Goal: Task Accomplishment & Management: Manage account settings

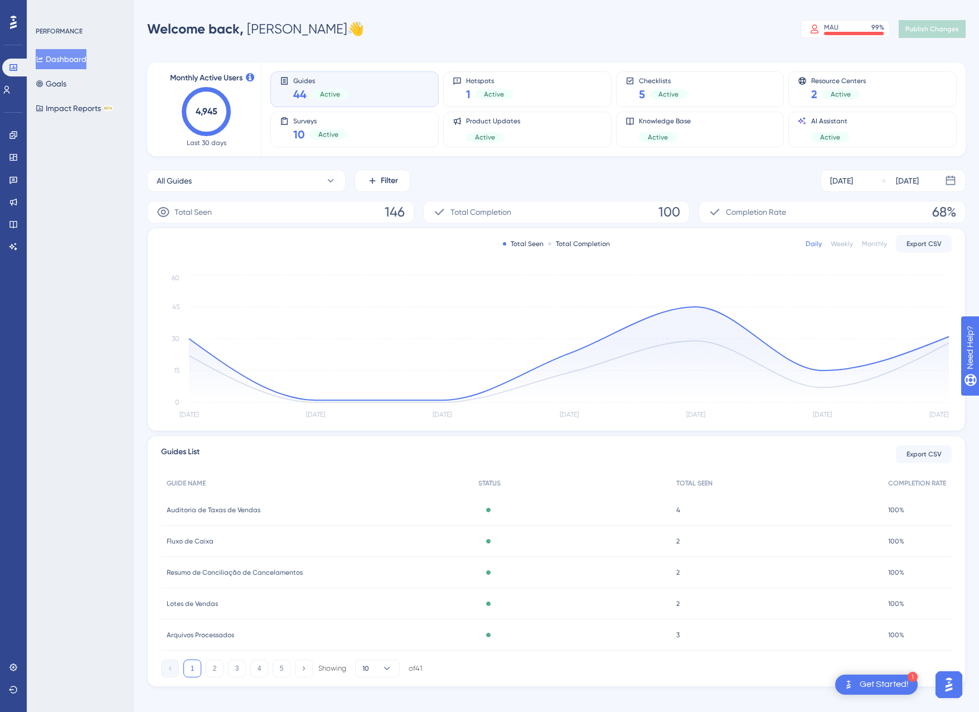
click at [9, 656] on div "Performance Users Engagement Widgets Feedback Product Updates Knowledge Base AI…" at bounding box center [13, 356] width 27 height 712
click at [9, 659] on link at bounding box center [13, 667] width 9 height 18
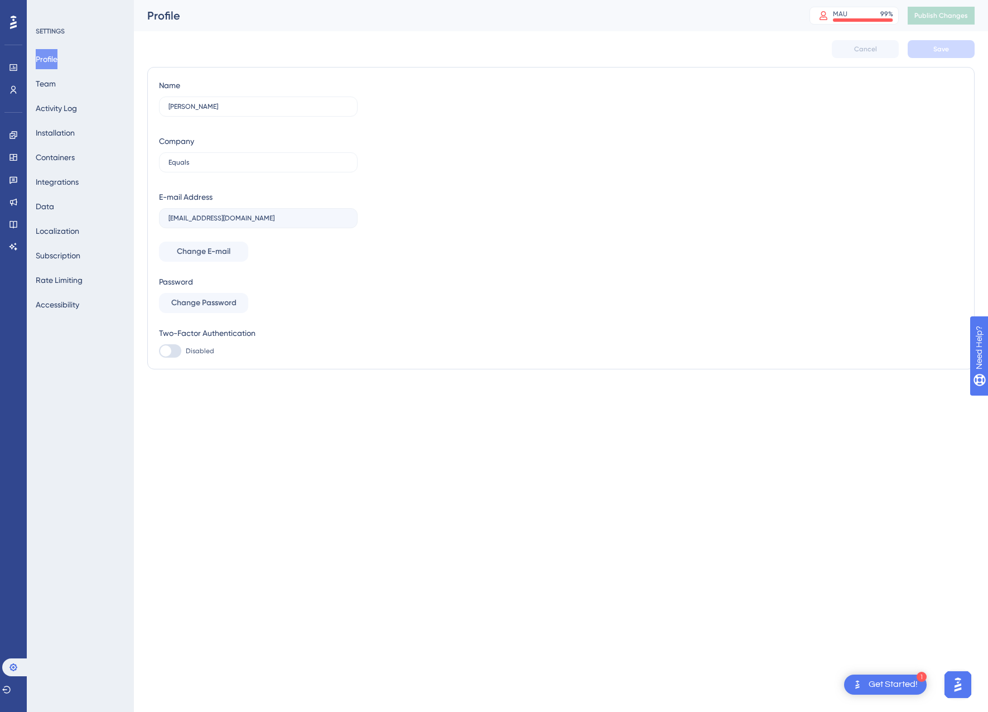
click at [92, 162] on div "Profile Team Activity Log Installation Containers Integrations Data Localizatio…" at bounding box center [81, 181] width 90 height 265
click at [61, 156] on button "Containers" at bounding box center [55, 157] width 39 height 20
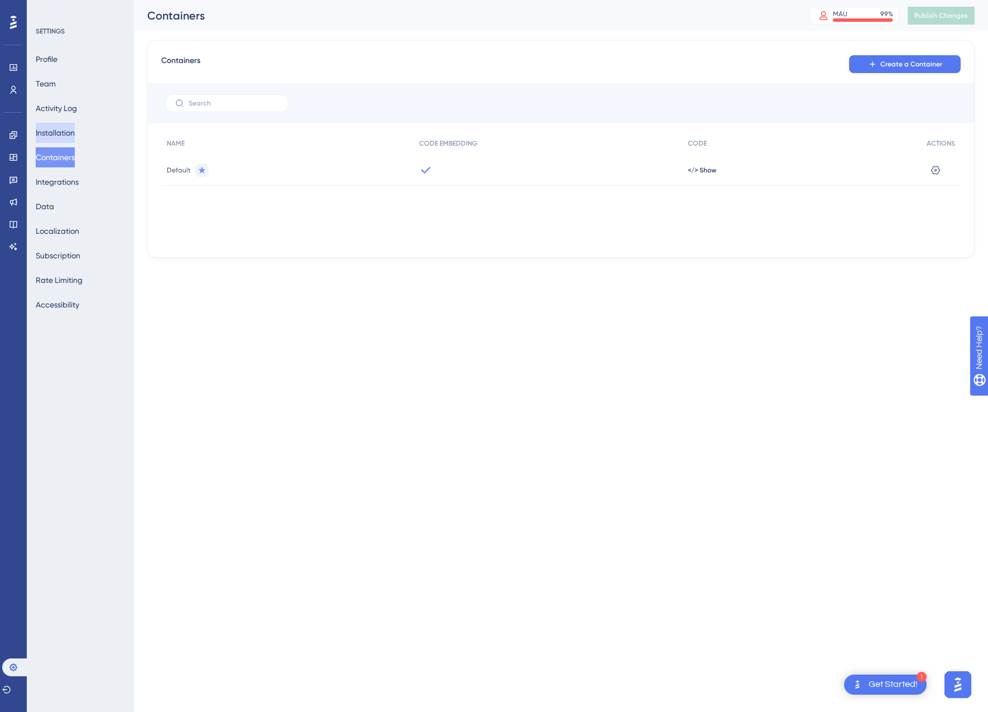
click at [69, 139] on button "Installation" at bounding box center [55, 133] width 39 height 20
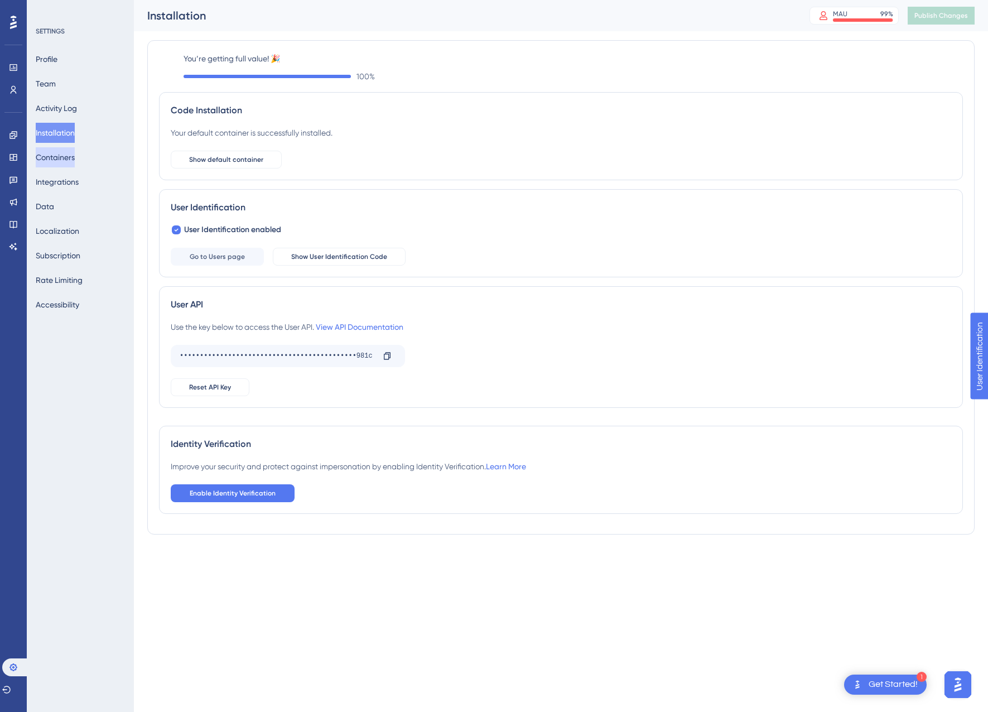
click at [70, 154] on button "Containers" at bounding box center [55, 157] width 39 height 20
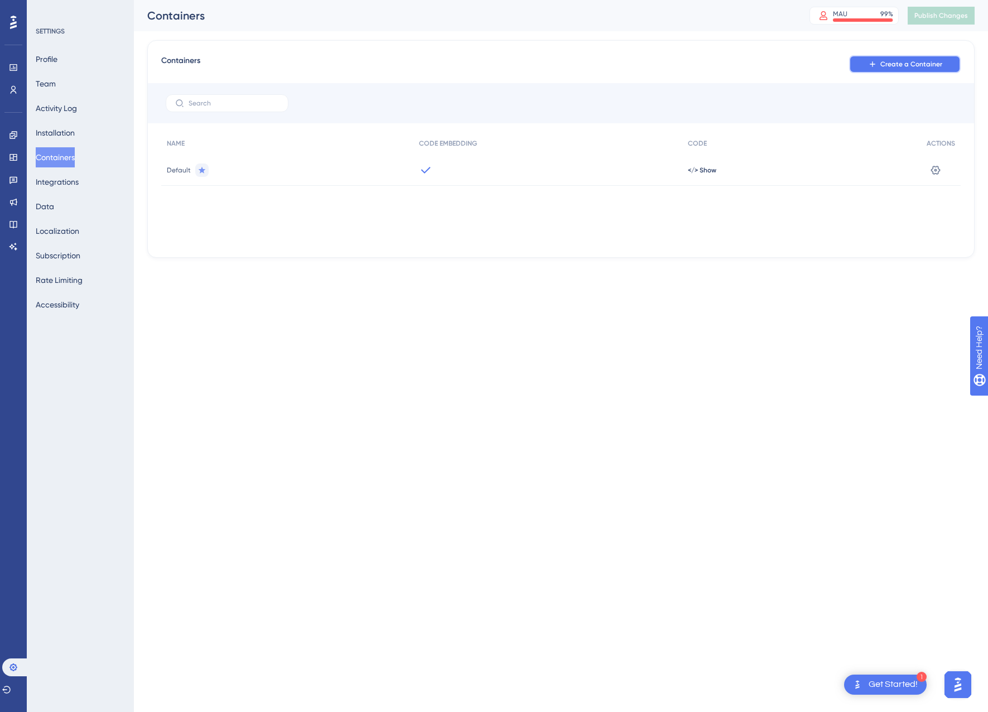
click at [861, 67] on button "Create a Container" at bounding box center [905, 64] width 112 height 18
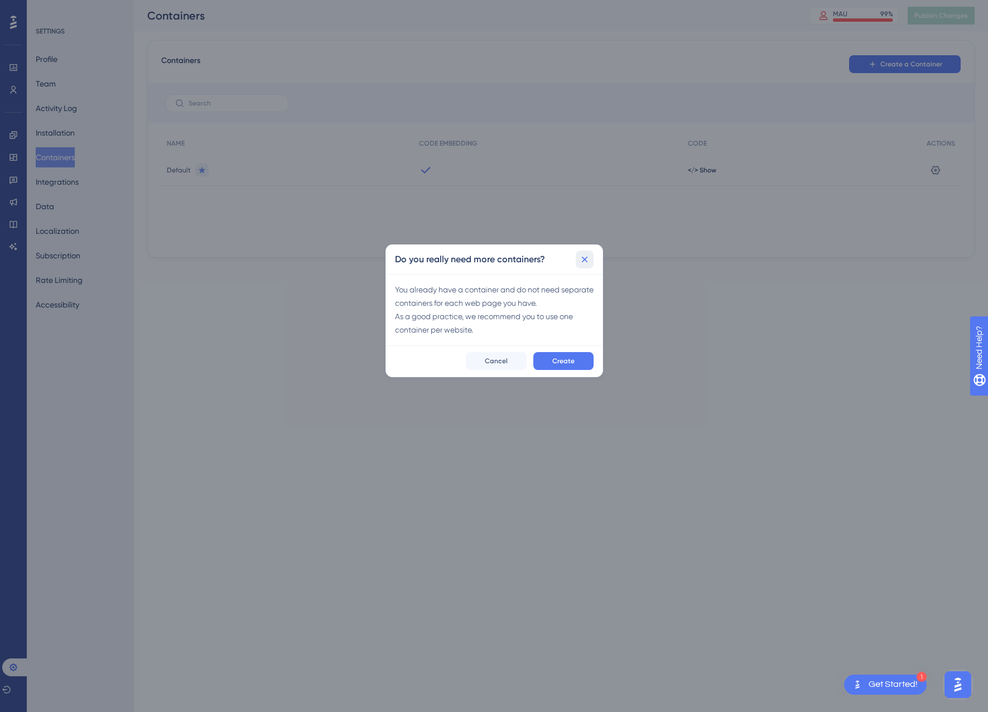
click at [590, 258] on button at bounding box center [585, 259] width 18 height 18
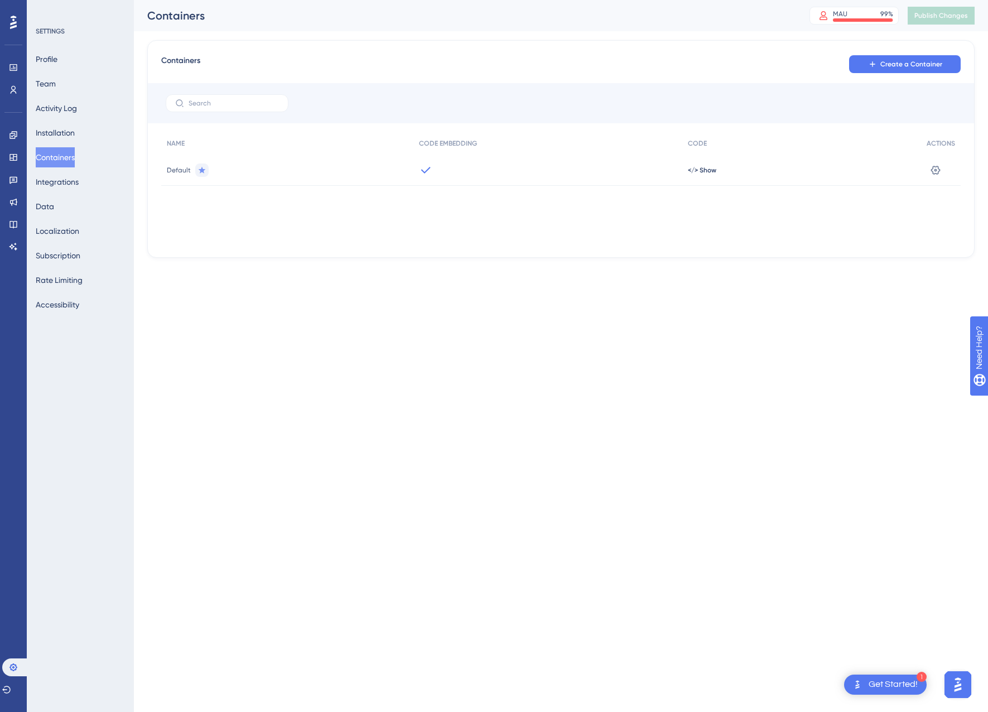
click at [902, 78] on div "Containers Create a Container NAME CODE EMBEDDING CODE ACTIONS Default </> Show…" at bounding box center [560, 149] width 827 height 218
click at [896, 70] on button "Create a Container" at bounding box center [905, 64] width 112 height 18
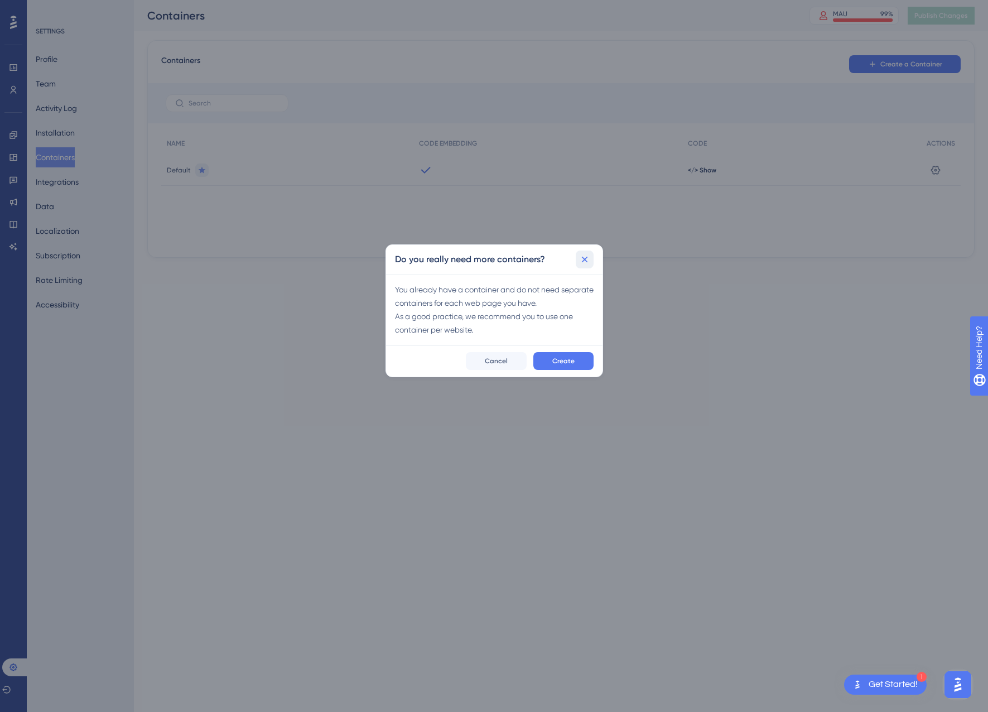
click at [592, 260] on button at bounding box center [585, 259] width 18 height 18
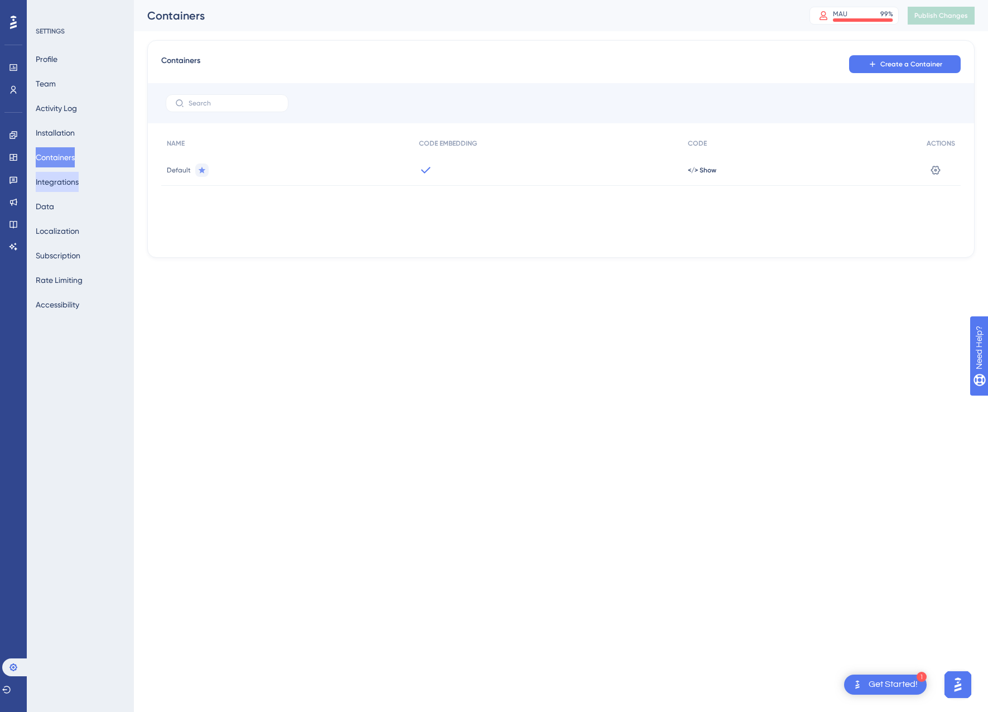
click at [68, 188] on button "Integrations" at bounding box center [57, 182] width 43 height 20
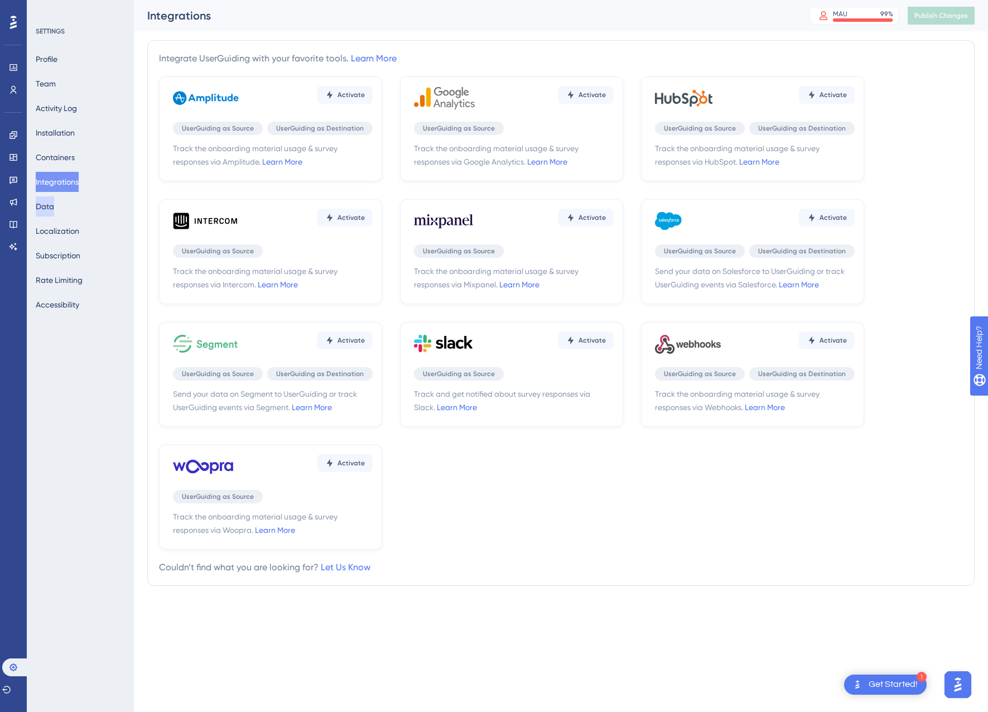
click at [54, 205] on button "Data" at bounding box center [45, 206] width 18 height 20
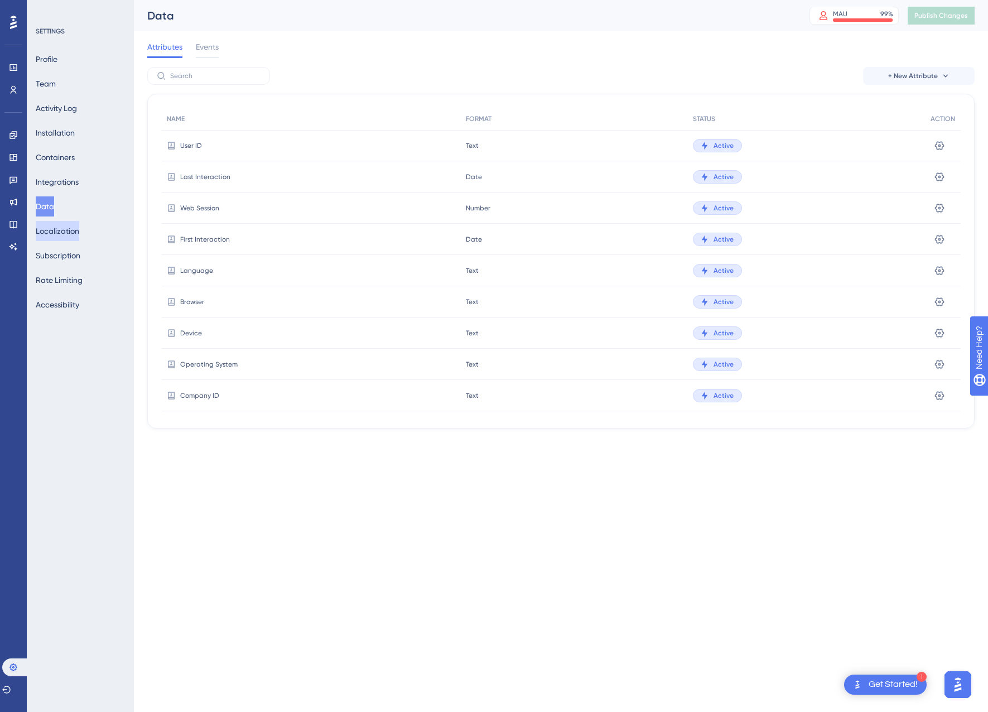
click at [70, 233] on button "Localization" at bounding box center [58, 231] width 44 height 20
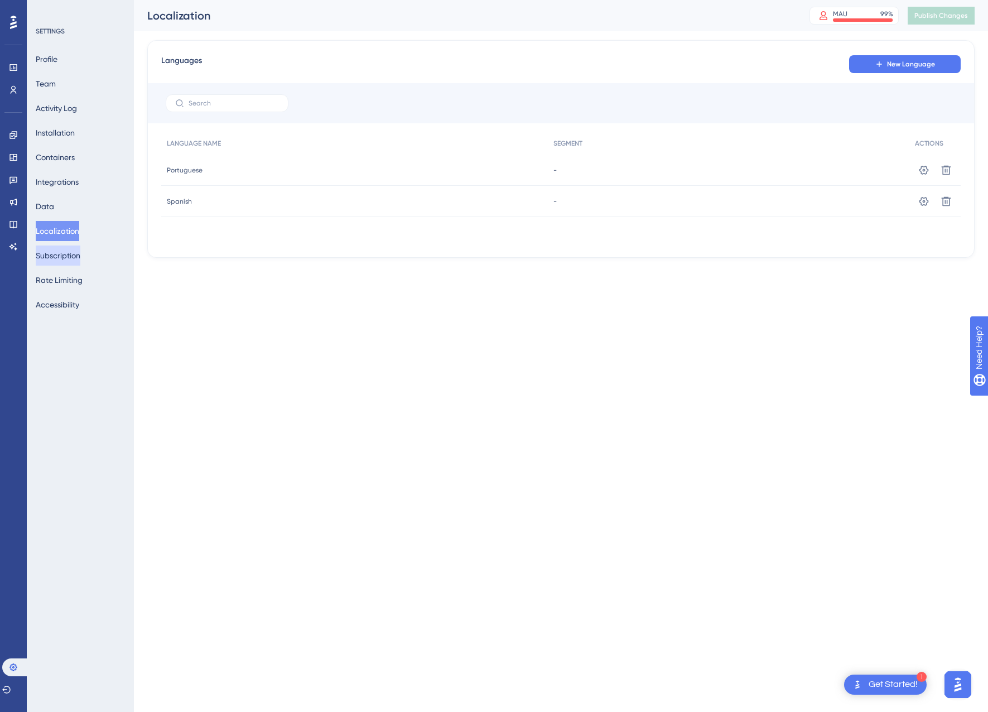
click at [71, 250] on button "Subscription" at bounding box center [58, 255] width 45 height 20
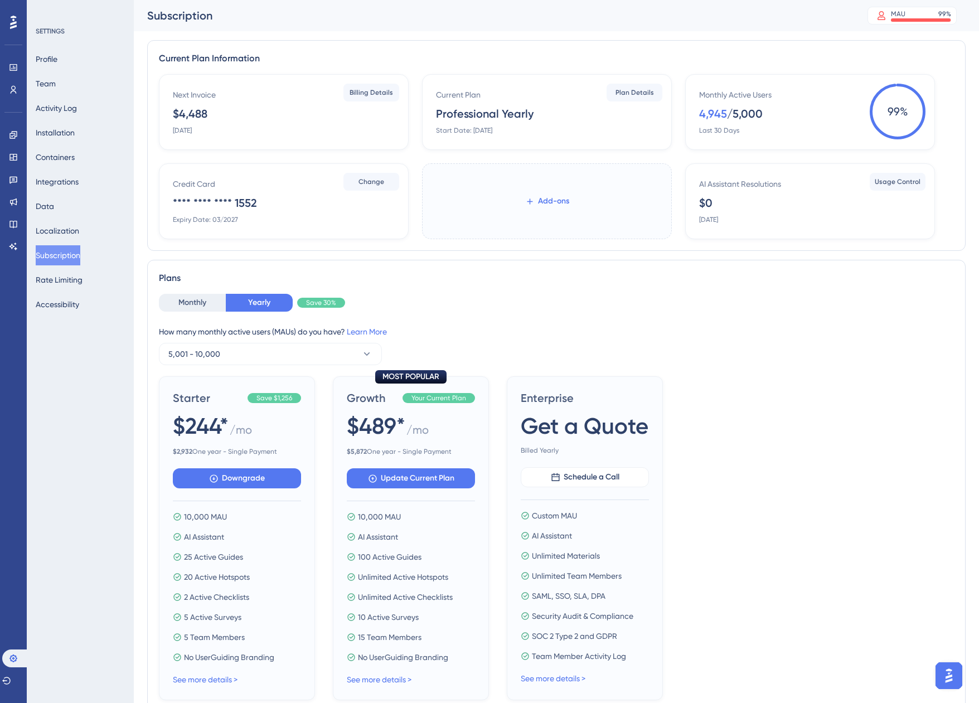
click at [548, 192] on button "Add-ons" at bounding box center [548, 201] width 80 height 20
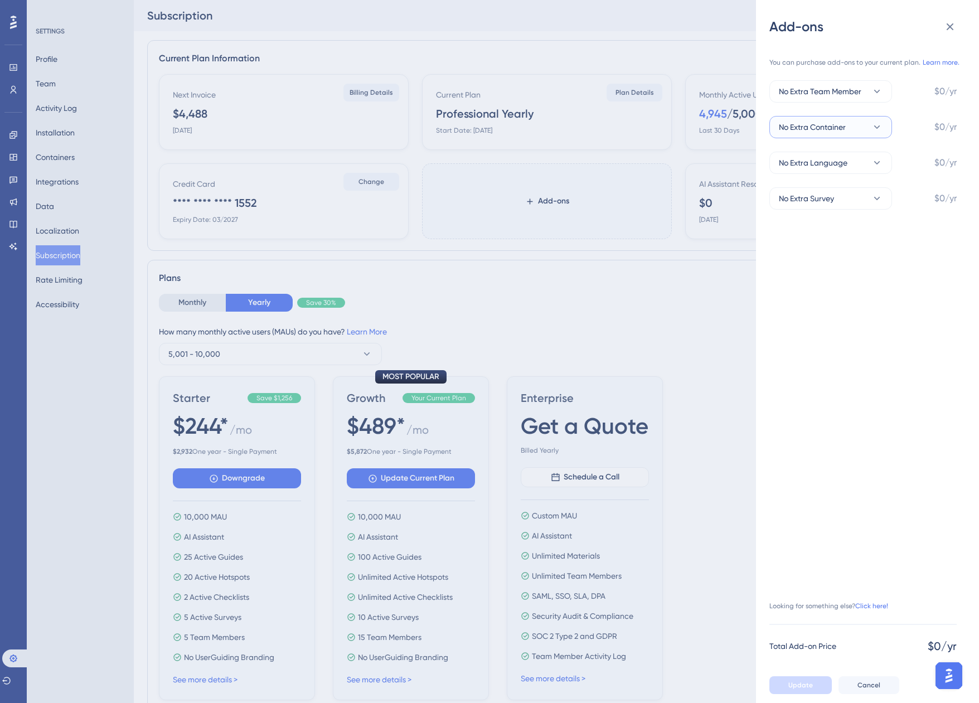
click at [867, 124] on button "No Extra Container" at bounding box center [831, 127] width 123 height 22
click at [631, 294] on div "Add-ons You can purchase add-ons to your current plan. Learn more. No Extra Tea…" at bounding box center [489, 351] width 979 height 703
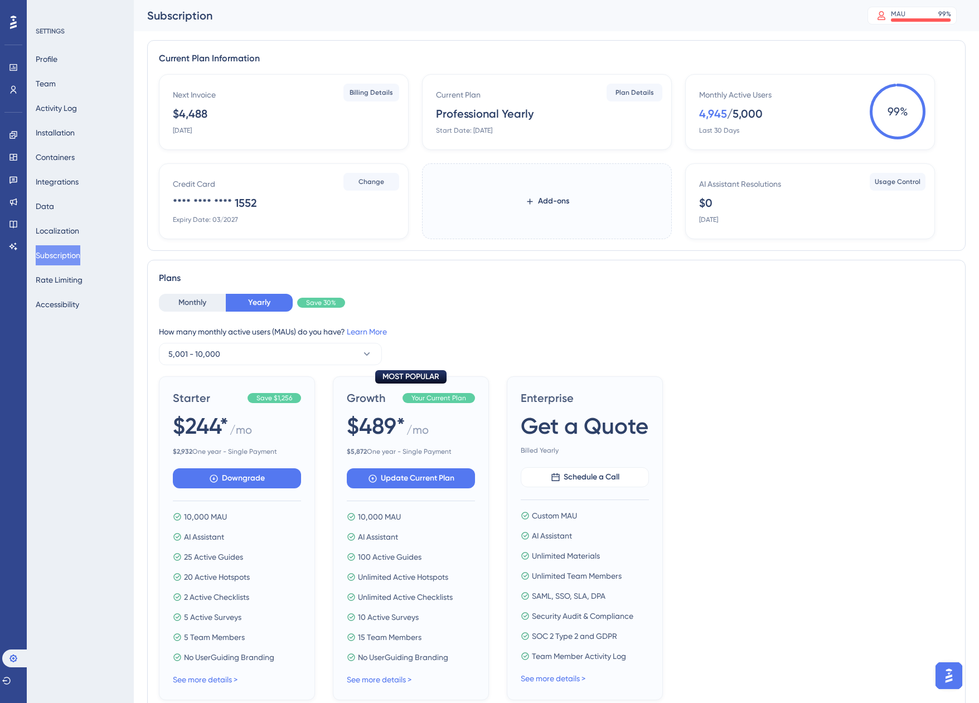
click at [582, 216] on label "Add-ons" at bounding box center [547, 201] width 250 height 76
click at [582, 211] on button "Add-ons" at bounding box center [548, 201] width 80 height 20
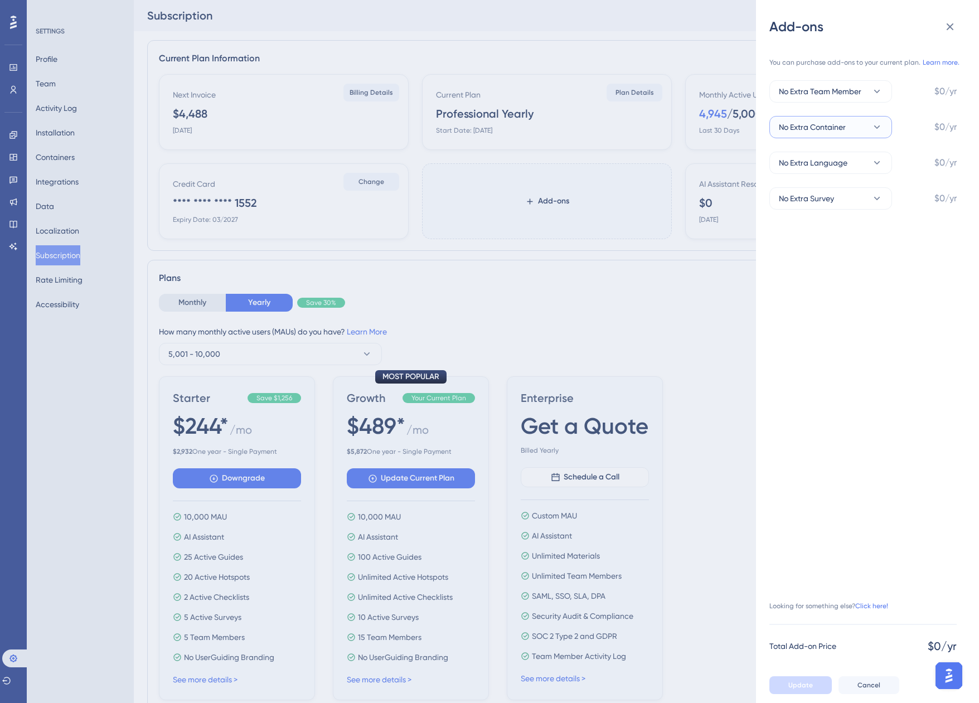
click at [859, 124] on button "No Extra Container" at bounding box center [831, 127] width 123 height 22
click at [836, 185] on div "+1 Container +1 Container" at bounding box center [831, 183] width 90 height 22
click at [950, 32] on icon at bounding box center [950, 26] width 13 height 13
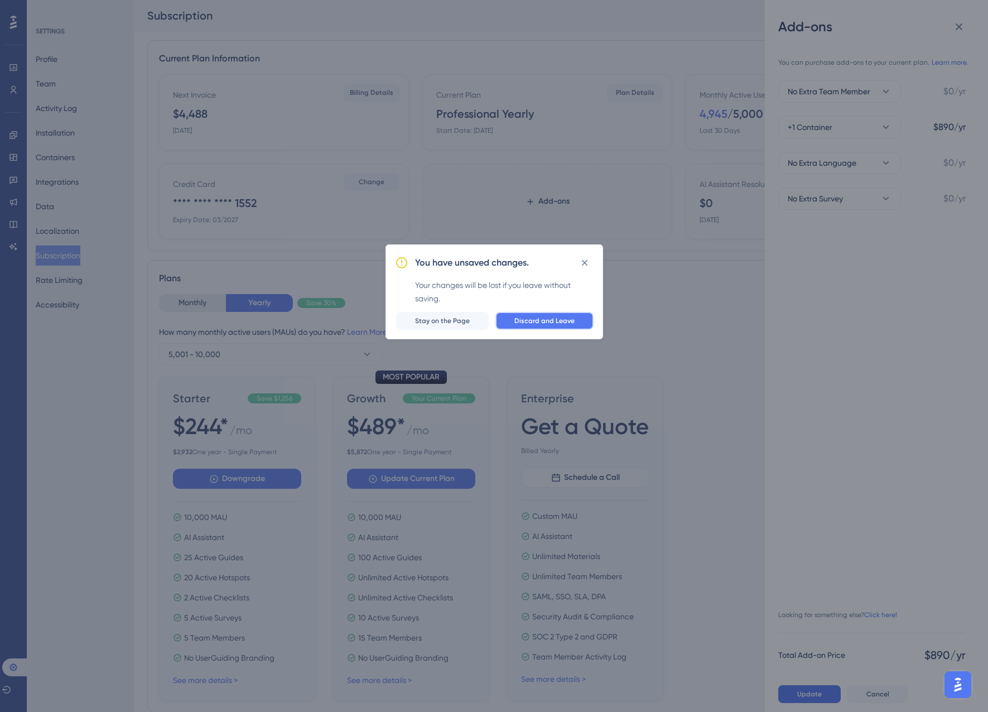
click at [554, 323] on span "Discard and Leave" at bounding box center [544, 320] width 60 height 9
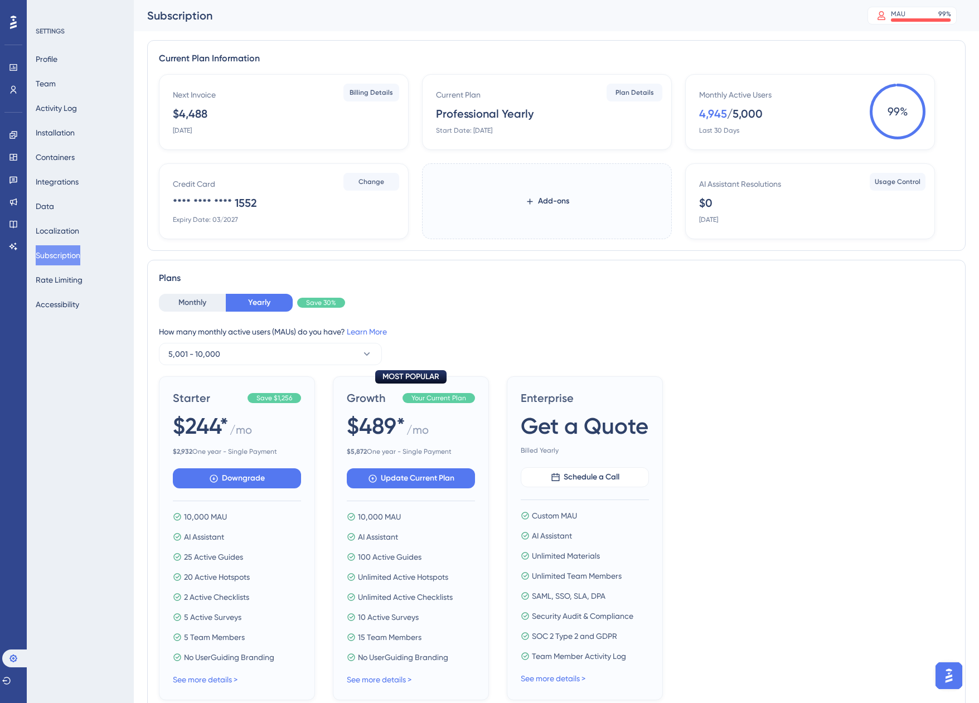
click at [485, 114] on div "Professional Yearly" at bounding box center [485, 114] width 98 height 16
click at [619, 90] on span "Plan Details" at bounding box center [635, 92] width 38 height 9
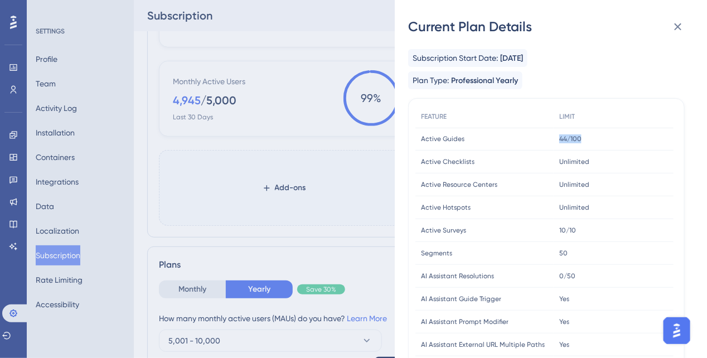
drag, startPoint x: 557, startPoint y: 137, endPoint x: 583, endPoint y: 143, distance: 26.5
click at [583, 143] on div "44/100 44/100" at bounding box center [614, 139] width 120 height 23
drag, startPoint x: 583, startPoint y: 143, endPoint x: 579, endPoint y: 162, distance: 18.8
click at [579, 162] on span "Unlimited" at bounding box center [574, 161] width 30 height 9
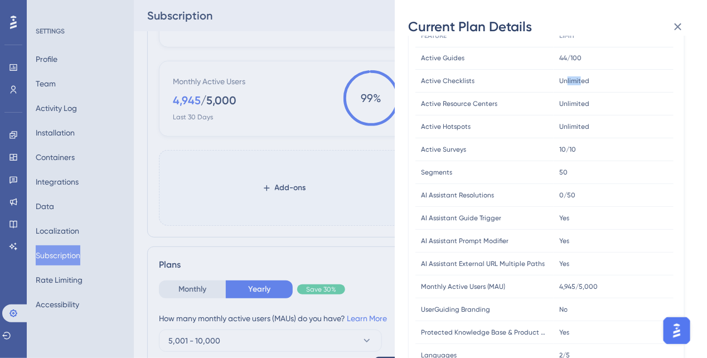
scroll to position [84, 0]
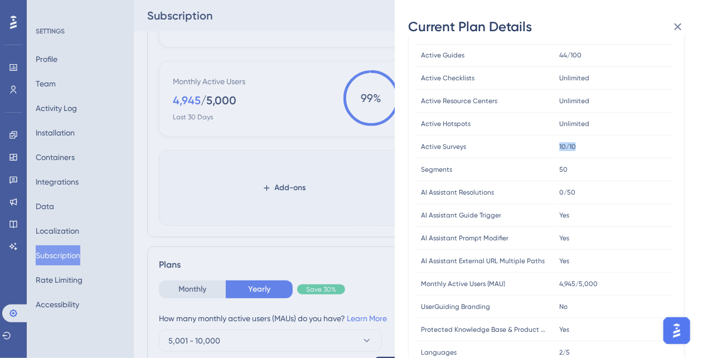
drag, startPoint x: 557, startPoint y: 144, endPoint x: 577, endPoint y: 147, distance: 19.8
click at [577, 147] on div "10/10 10/10" at bounding box center [614, 147] width 120 height 23
drag, startPoint x: 547, startPoint y: 168, endPoint x: 574, endPoint y: 171, distance: 26.9
click at [0, 0] on div "Segments Segments 50 50" at bounding box center [0, 0] width 0 height 0
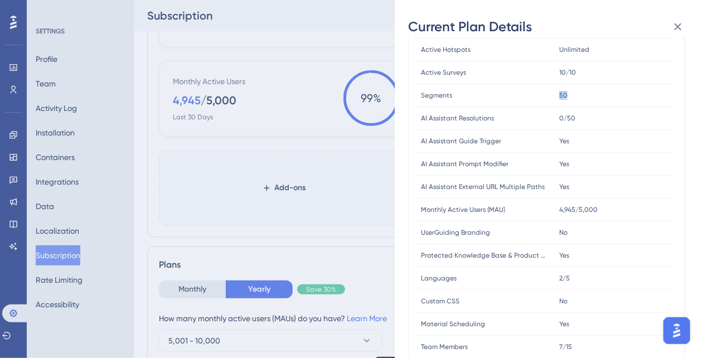
scroll to position [167, 0]
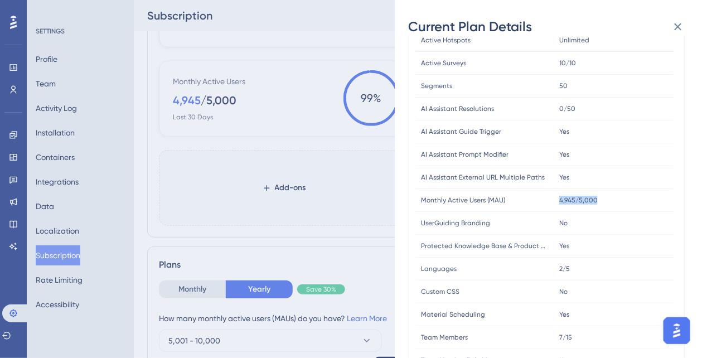
drag, startPoint x: 558, startPoint y: 195, endPoint x: 596, endPoint y: 201, distance: 38.4
click at [596, 201] on div "4,945/5,000 4,945/5,000" at bounding box center [614, 200] width 120 height 23
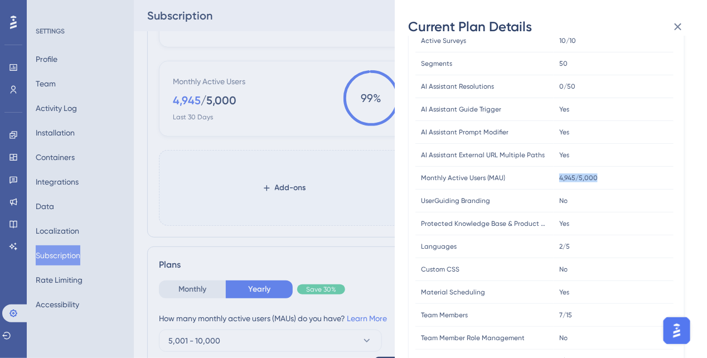
scroll to position [195, 0]
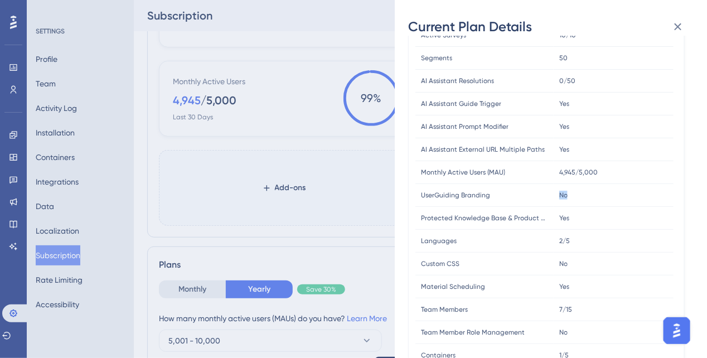
drag, startPoint x: 558, startPoint y: 186, endPoint x: 577, endPoint y: 195, distance: 21.0
click at [577, 195] on div "No No" at bounding box center [614, 195] width 120 height 23
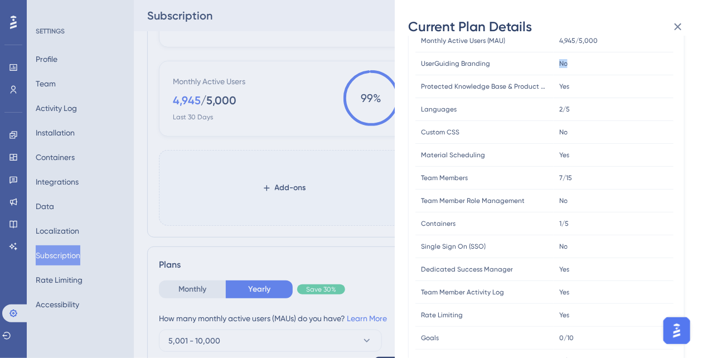
scroll to position [335, 0]
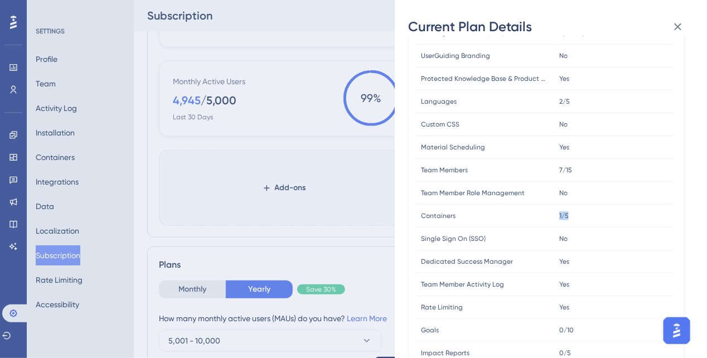
drag, startPoint x: 559, startPoint y: 212, endPoint x: 588, endPoint y: 215, distance: 29.1
click at [588, 215] on div "1/5 1/5" at bounding box center [614, 216] width 120 height 23
drag, startPoint x: 588, startPoint y: 215, endPoint x: 556, endPoint y: 212, distance: 31.9
click at [556, 212] on div "1/5 1/5" at bounding box center [614, 216] width 120 height 23
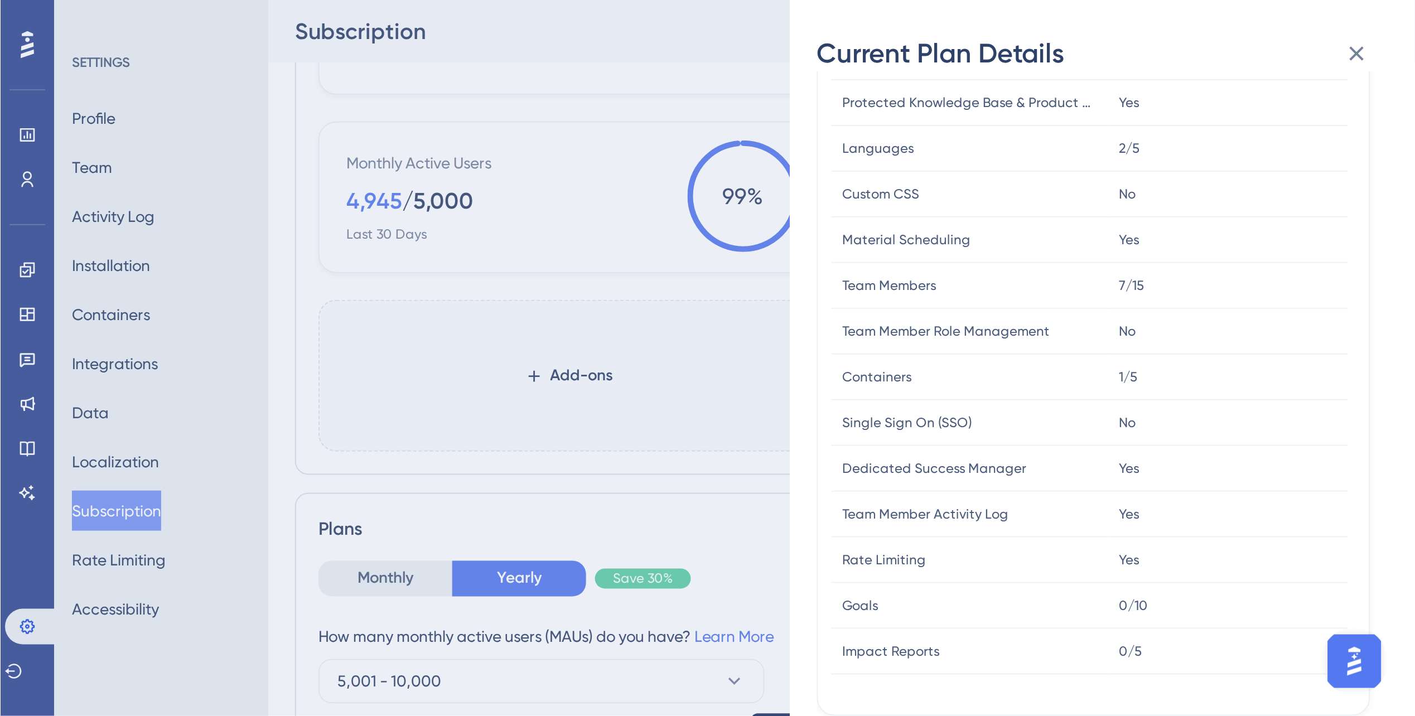
scroll to position [139, 0]
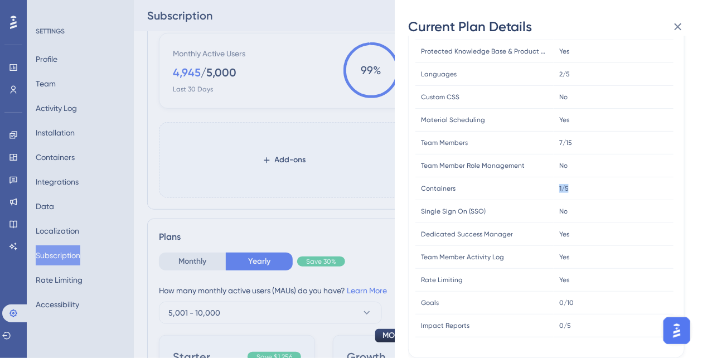
drag, startPoint x: 555, startPoint y: 182, endPoint x: 587, endPoint y: 191, distance: 32.3
click at [587, 191] on div "1/5 1/5" at bounding box center [614, 188] width 120 height 23
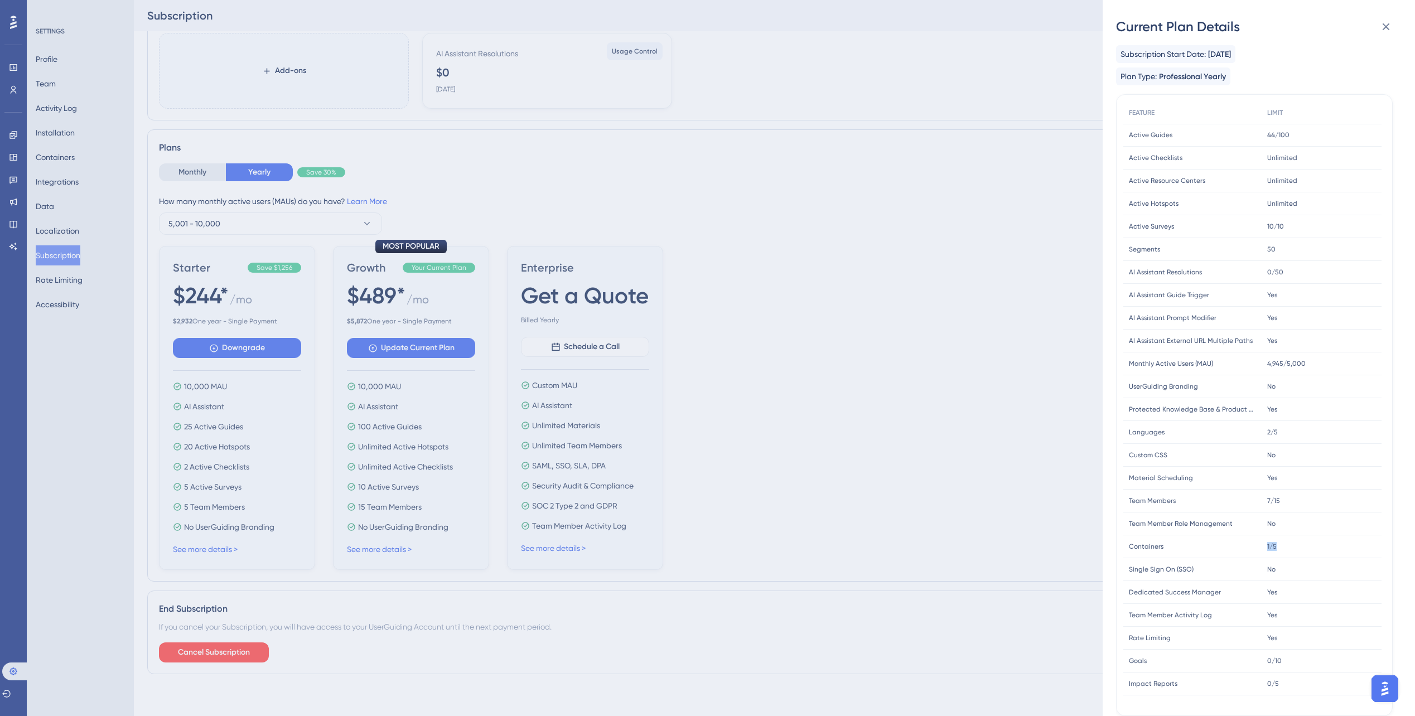
scroll to position [4, 0]
click at [64, 157] on div "Current Plan Details Subscription Start Date: [DATE] Plan Type: Professional Ye…" at bounding box center [707, 358] width 1415 height 716
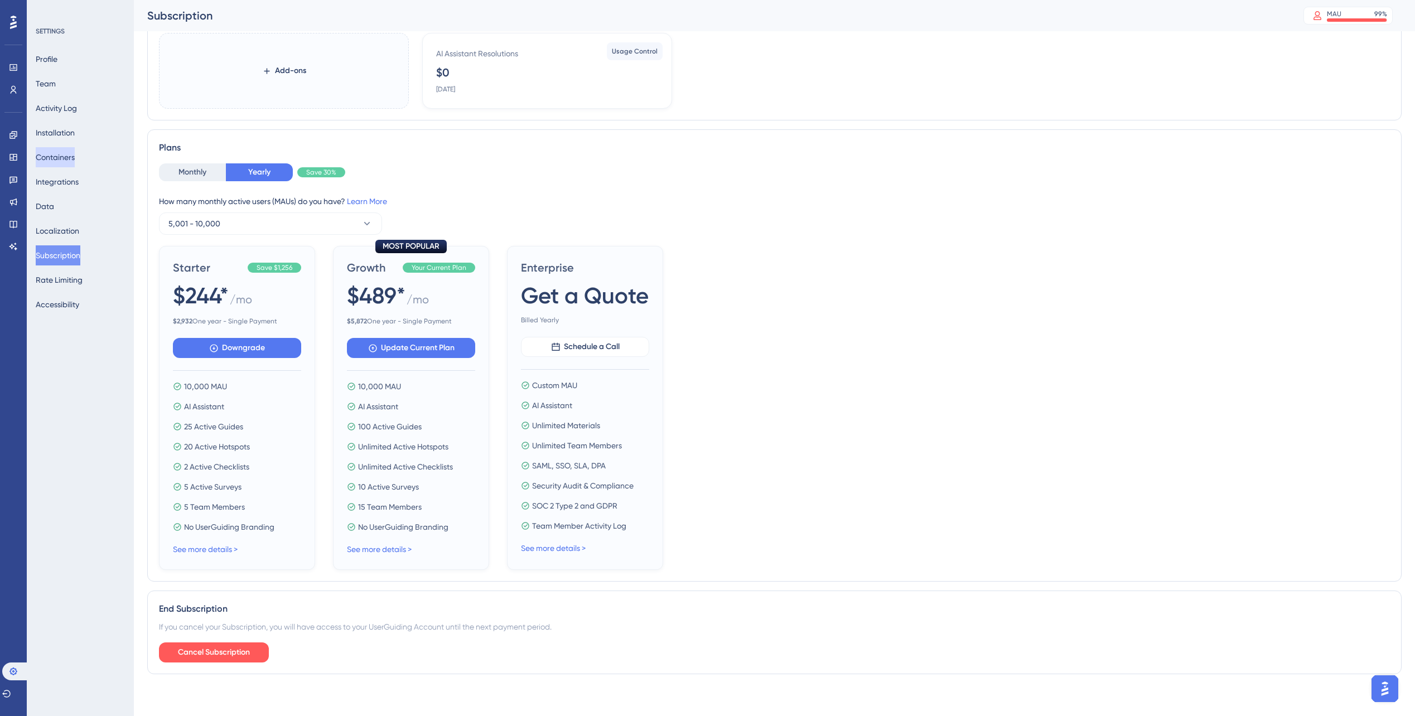
click at [64, 157] on button "Containers" at bounding box center [55, 157] width 39 height 20
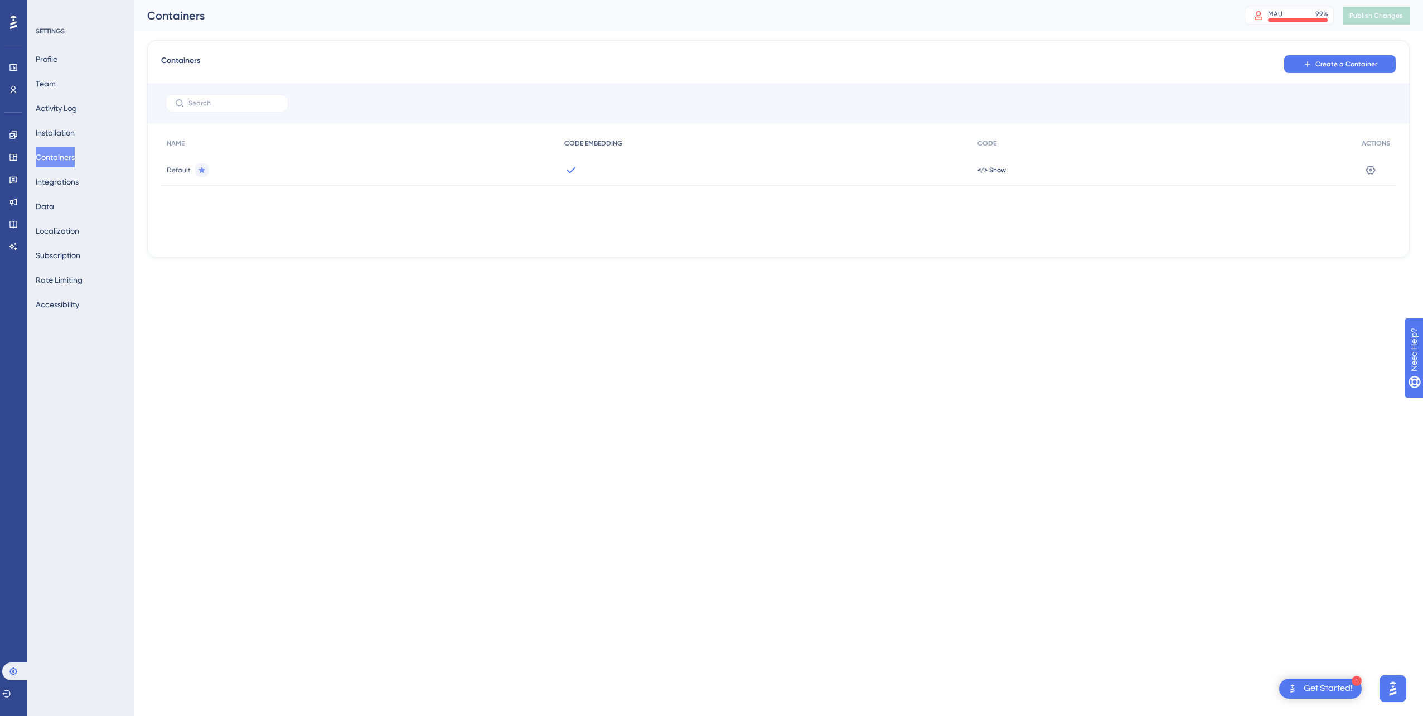
click at [576, 143] on span "CODE EMBEDDING" at bounding box center [593, 143] width 58 height 9
click at [987, 167] on span "</> Show" at bounding box center [992, 170] width 28 height 9
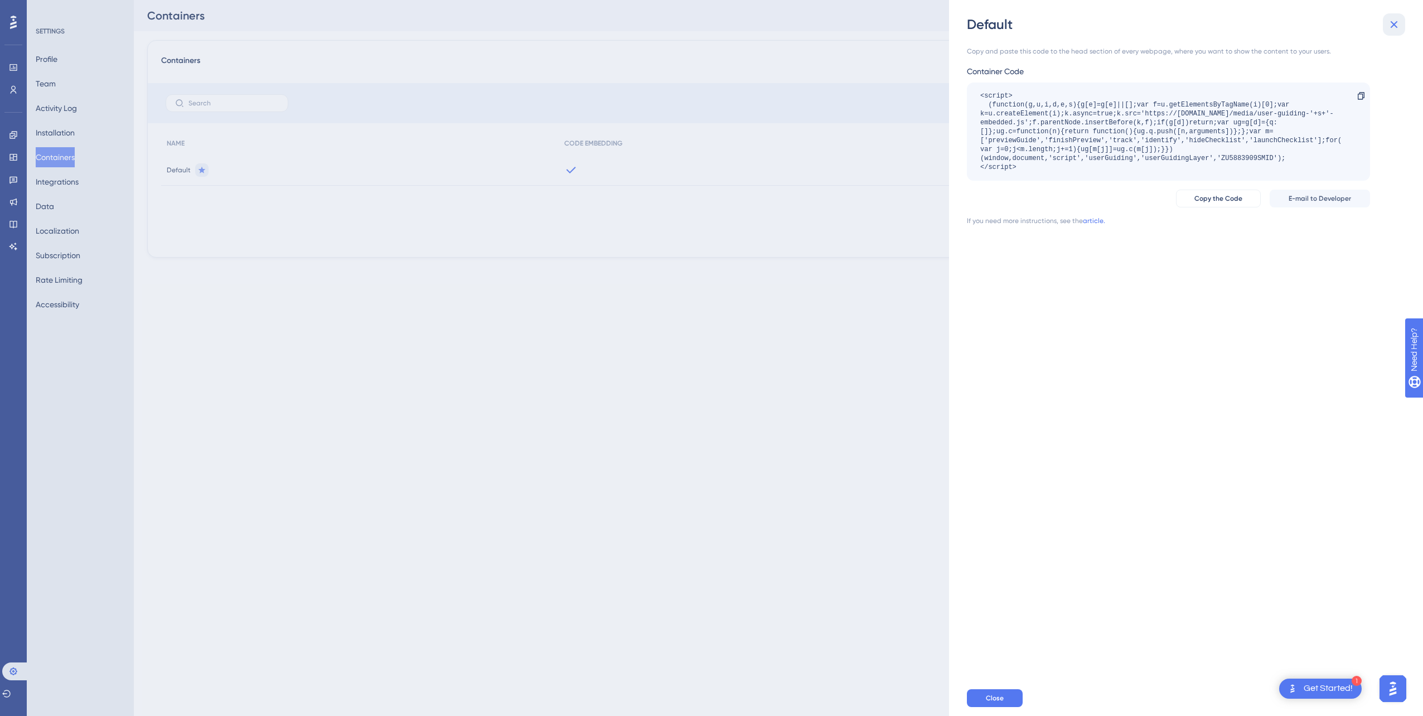
click at [987, 29] on icon at bounding box center [1394, 24] width 13 height 13
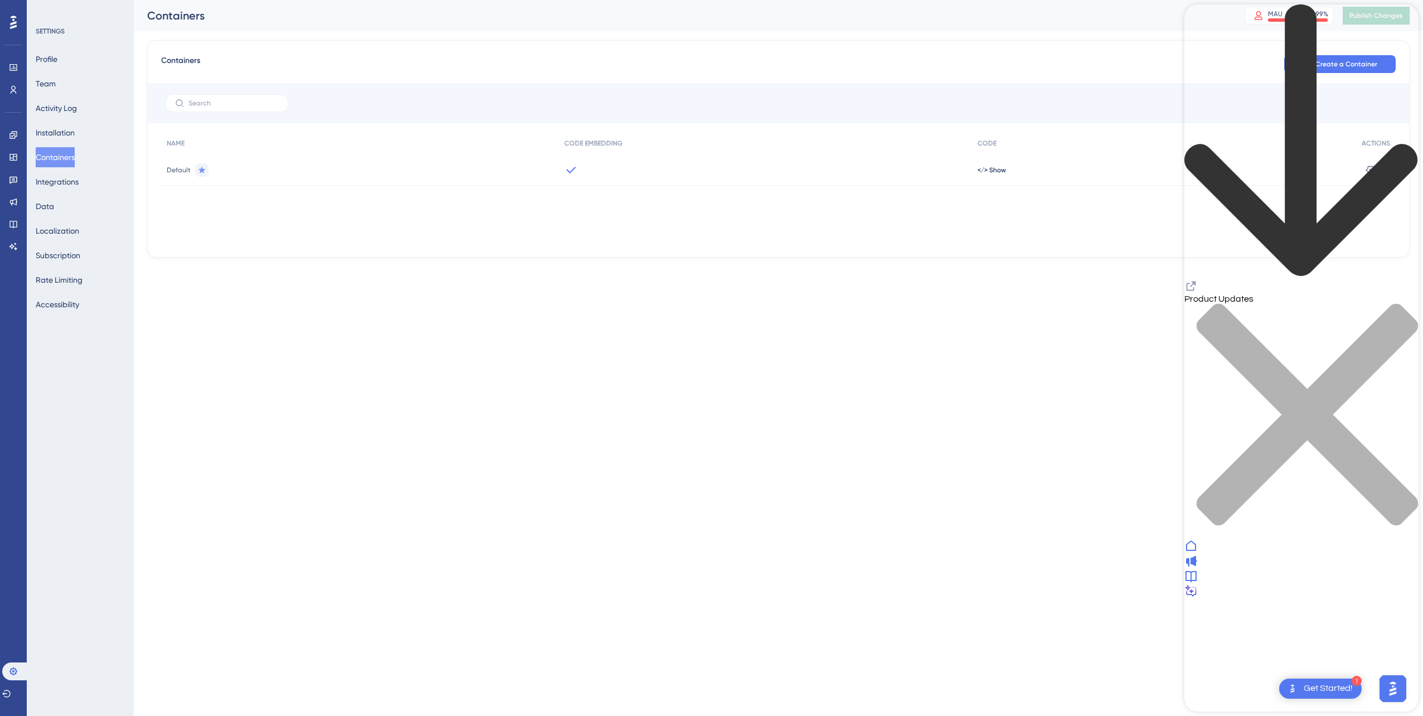
click at [987, 583] on icon at bounding box center [1191, 575] width 13 height 13
click at [987, 279] on icon "Resource Center Header" at bounding box center [1191, 285] width 13 height 13
click at [16, 142] on link at bounding box center [13, 135] width 9 height 18
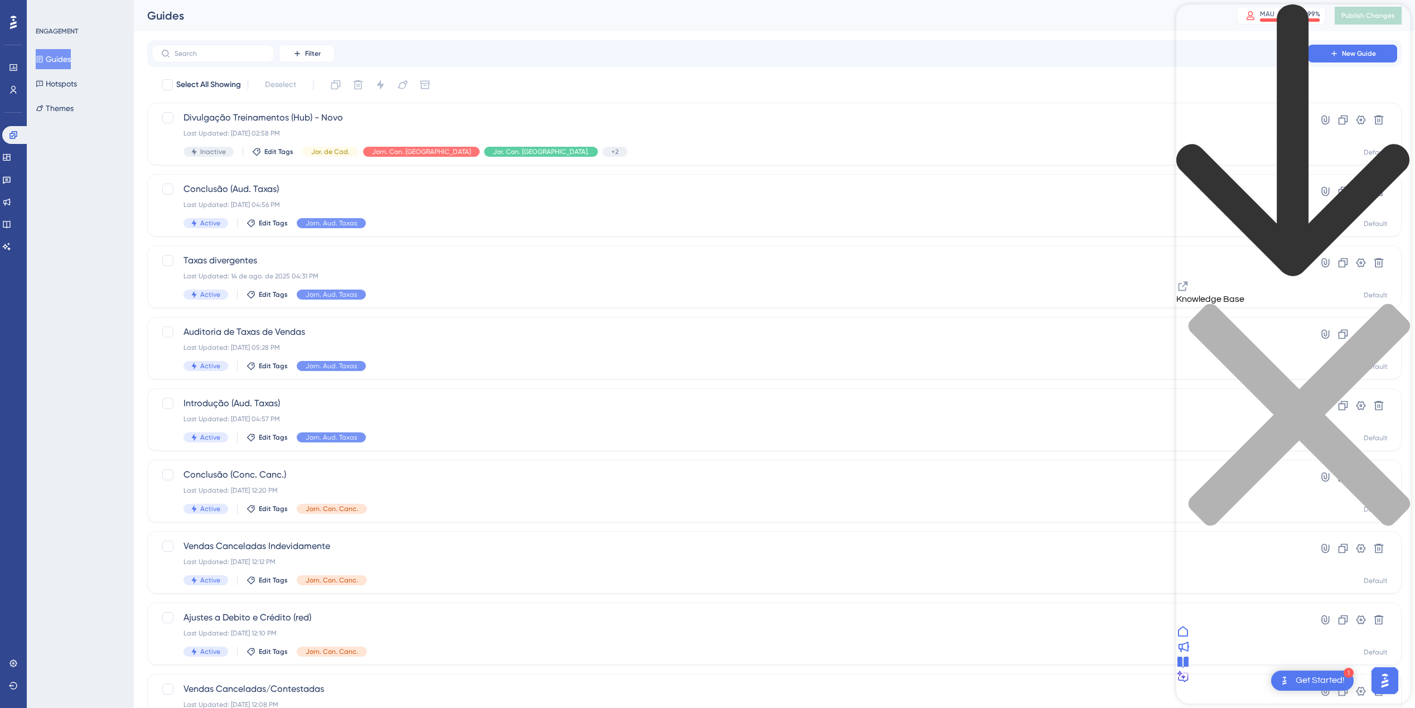
click at [987, 303] on icon "close resource center" at bounding box center [1293, 420] width 234 height 234
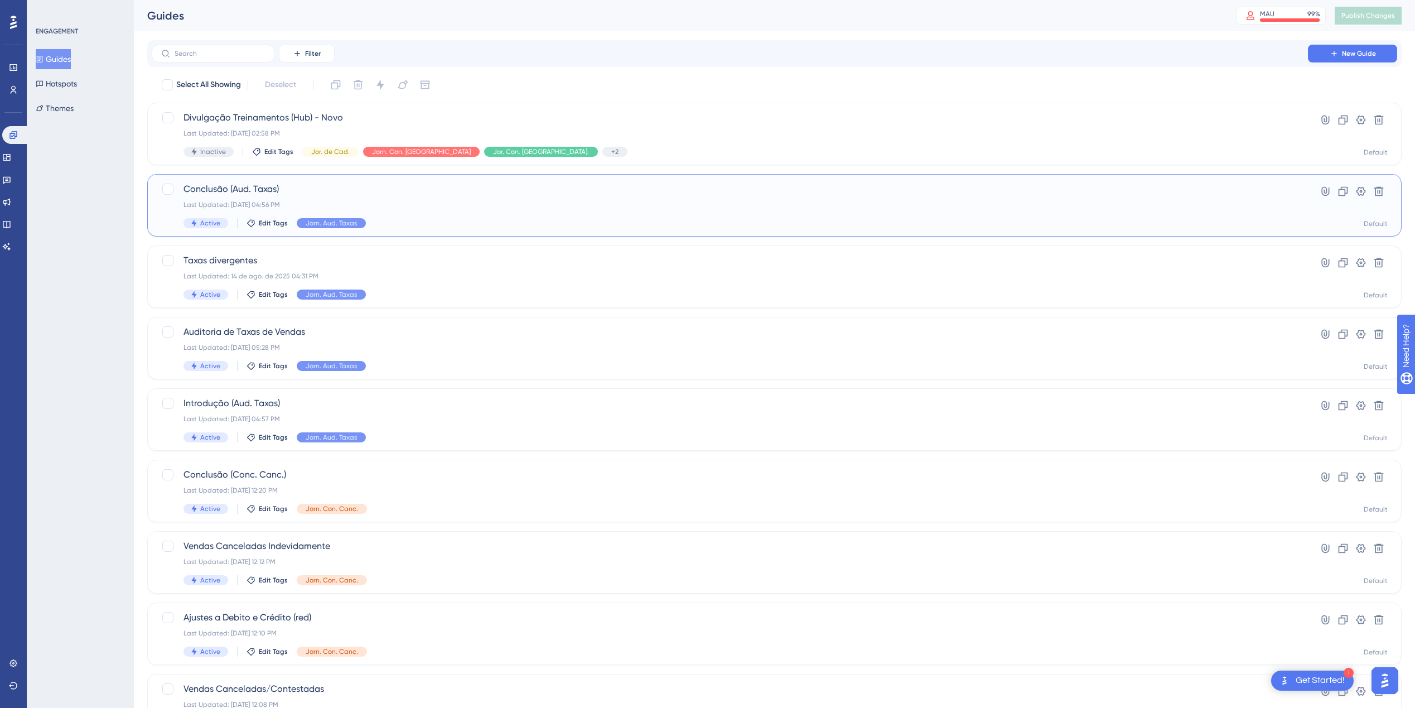
click at [458, 220] on div "Active Edit Tags Jorn. Aud. Taxas" at bounding box center [729, 223] width 1093 height 10
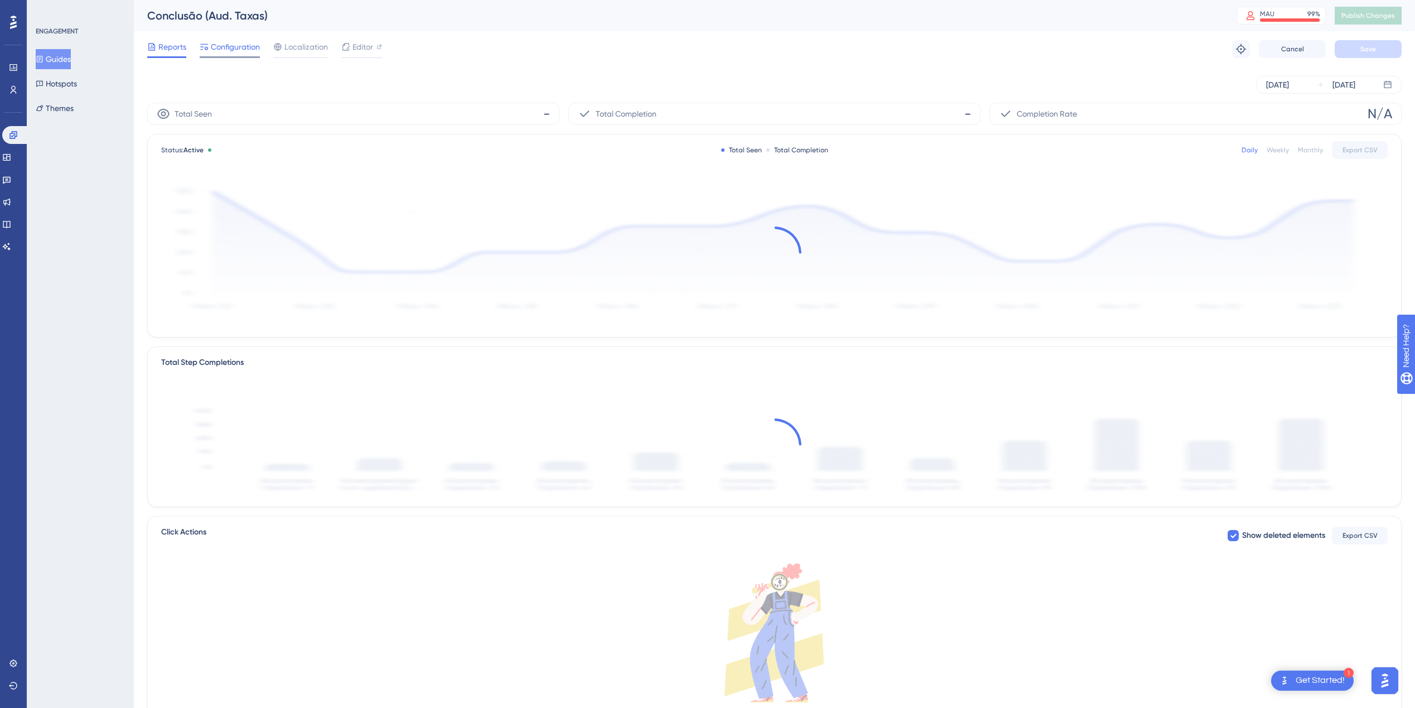
click at [223, 54] on div "Configuration" at bounding box center [230, 49] width 60 height 18
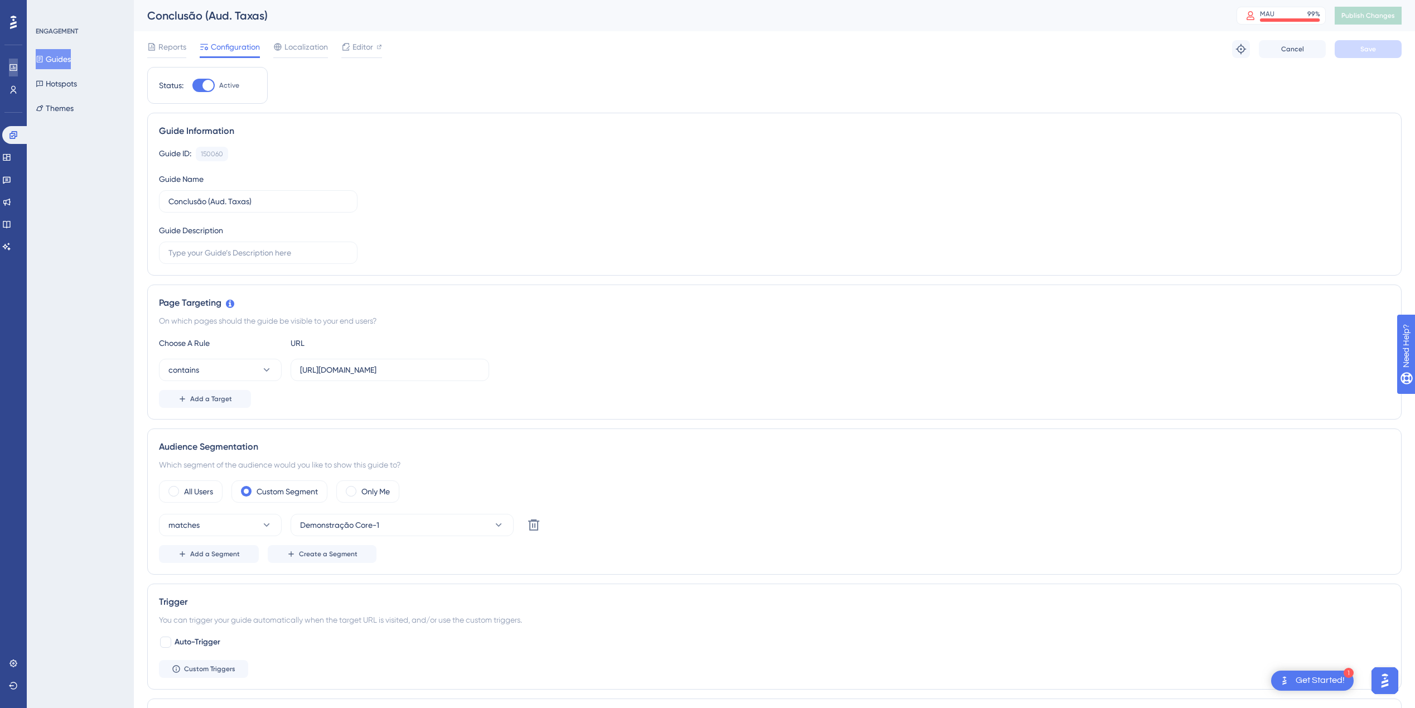
click at [9, 67] on link at bounding box center [13, 68] width 9 height 18
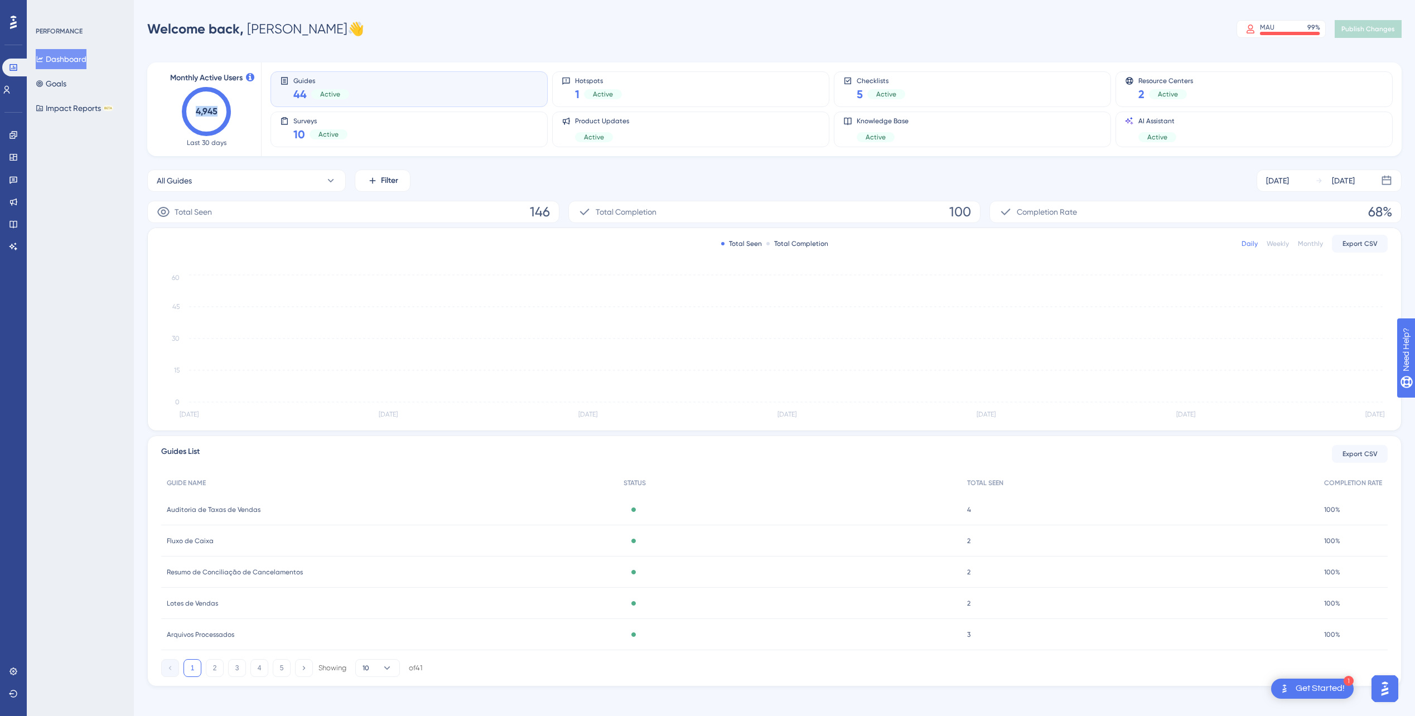
drag, startPoint x: 224, startPoint y: 111, endPoint x: 190, endPoint y: 114, distance: 34.1
click at [190, 114] on icon "4,945" at bounding box center [206, 111] width 49 height 49
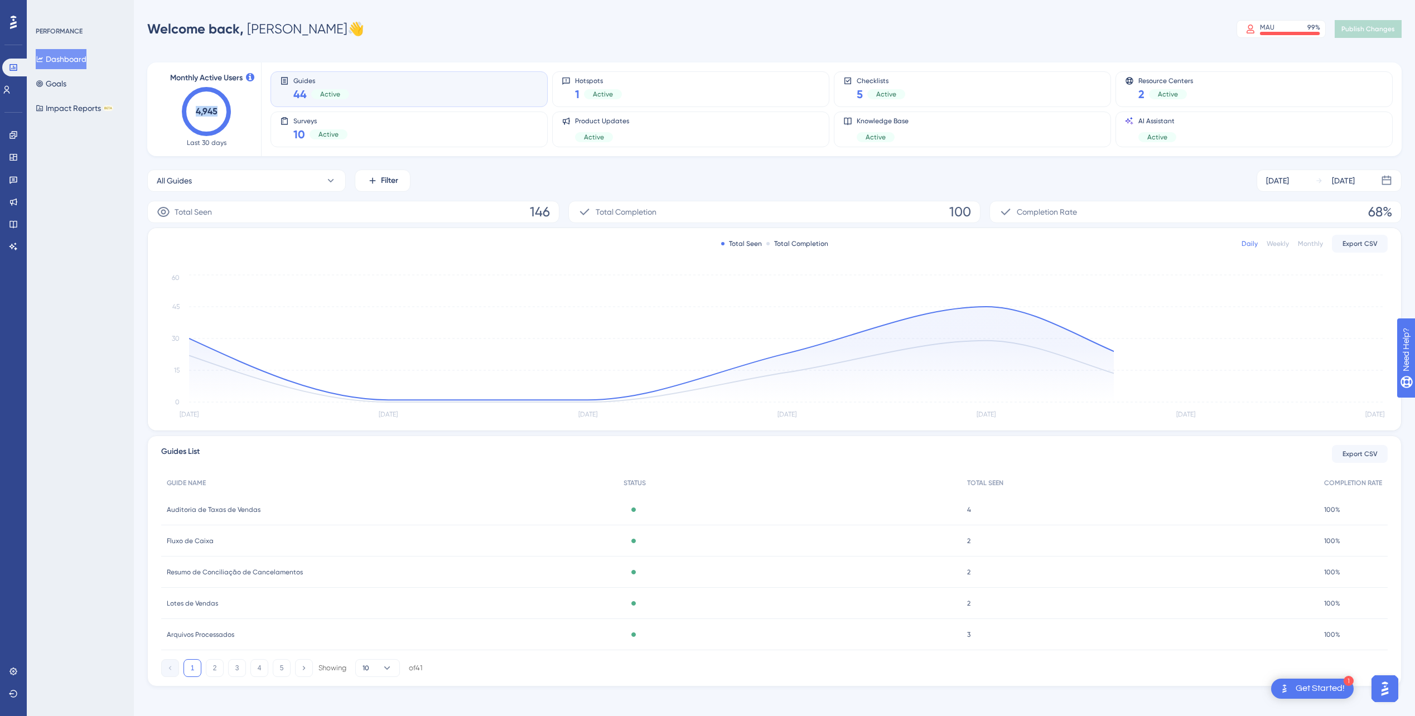
drag, startPoint x: 190, startPoint y: 114, endPoint x: 253, endPoint y: 146, distance: 70.3
click at [252, 146] on div "Monthly Active Users 4,945 Last 30 days" at bounding box center [206, 109] width 109 height 94
click at [6, 93] on link at bounding box center [6, 90] width 9 height 18
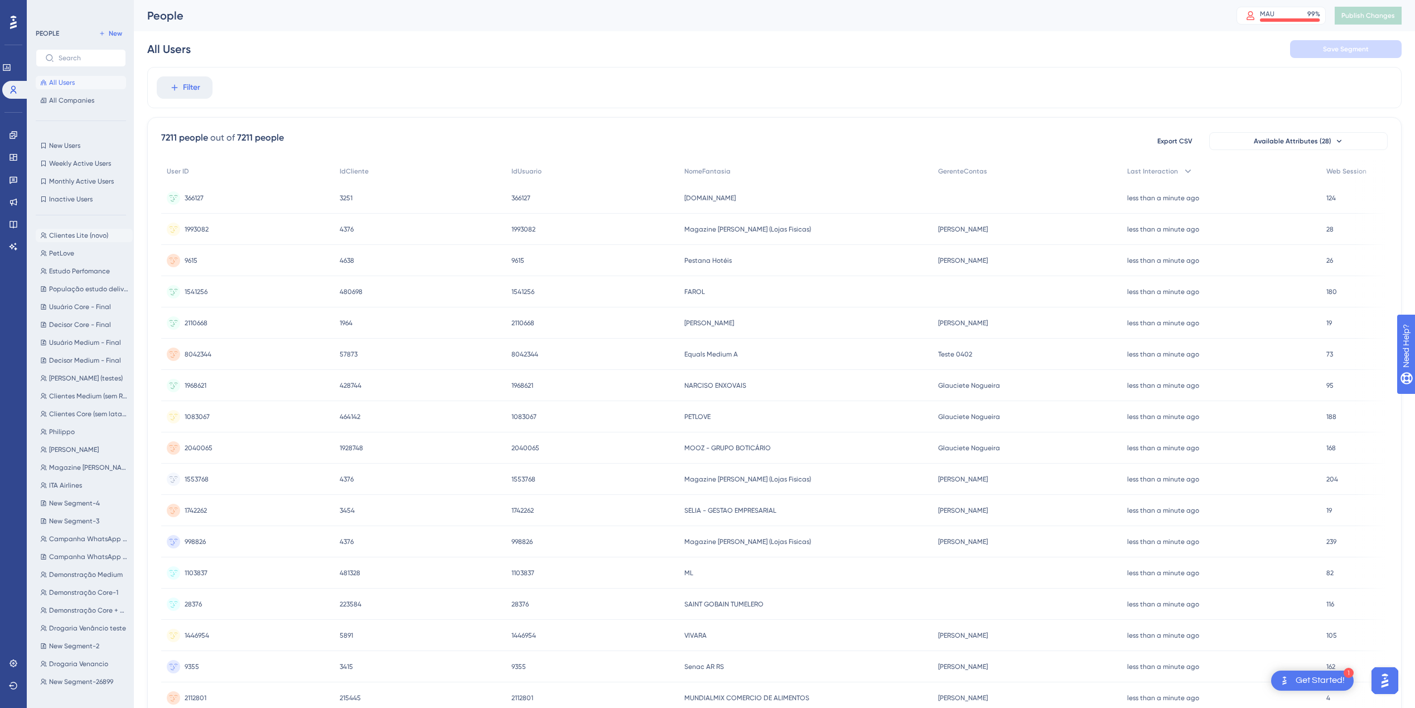
click at [84, 235] on span "Clientes Lite (novo)" at bounding box center [78, 235] width 59 height 9
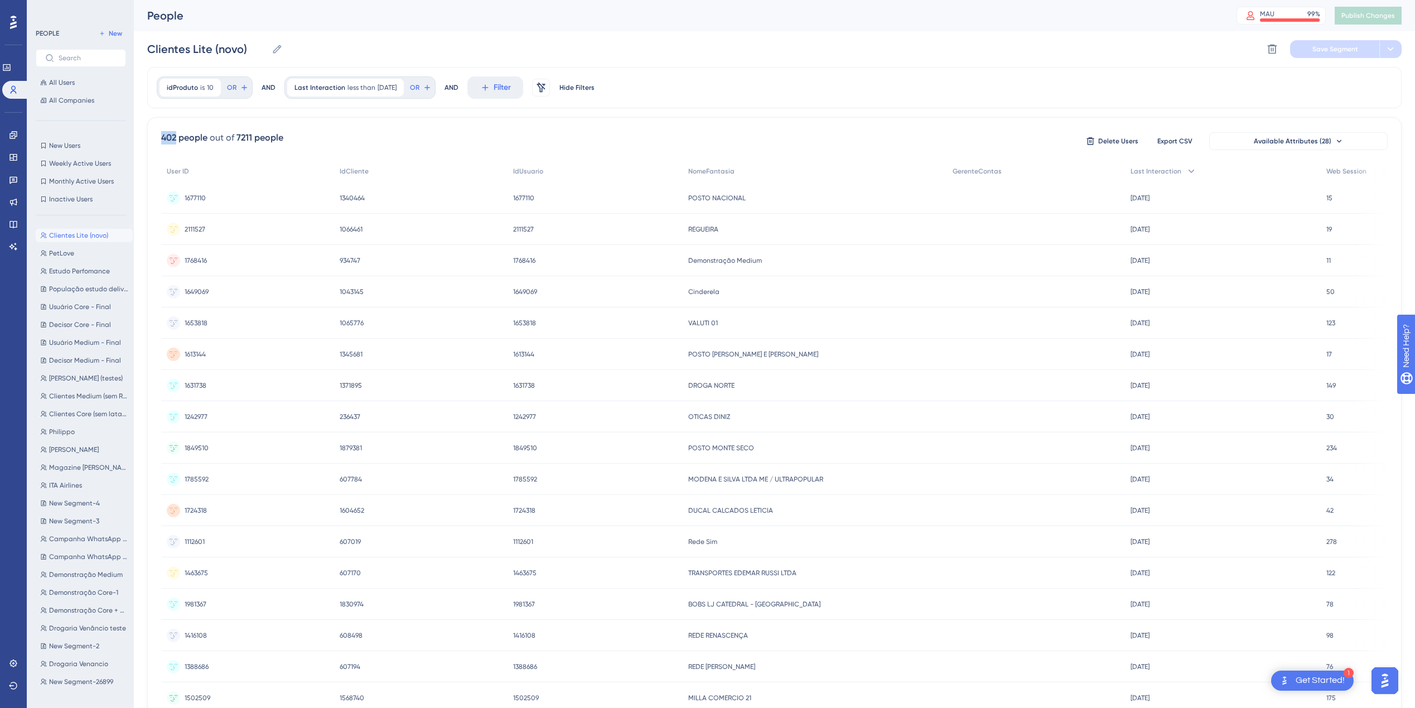
drag, startPoint x: 158, startPoint y: 138, endPoint x: 176, endPoint y: 140, distance: 18.0
click at [176, 140] on div "402 people out of 7211 people Delete Users Export CSV Available Attributes (28)…" at bounding box center [774, 487] width 1254 height 740
click at [6, 72] on link at bounding box center [6, 68] width 9 height 18
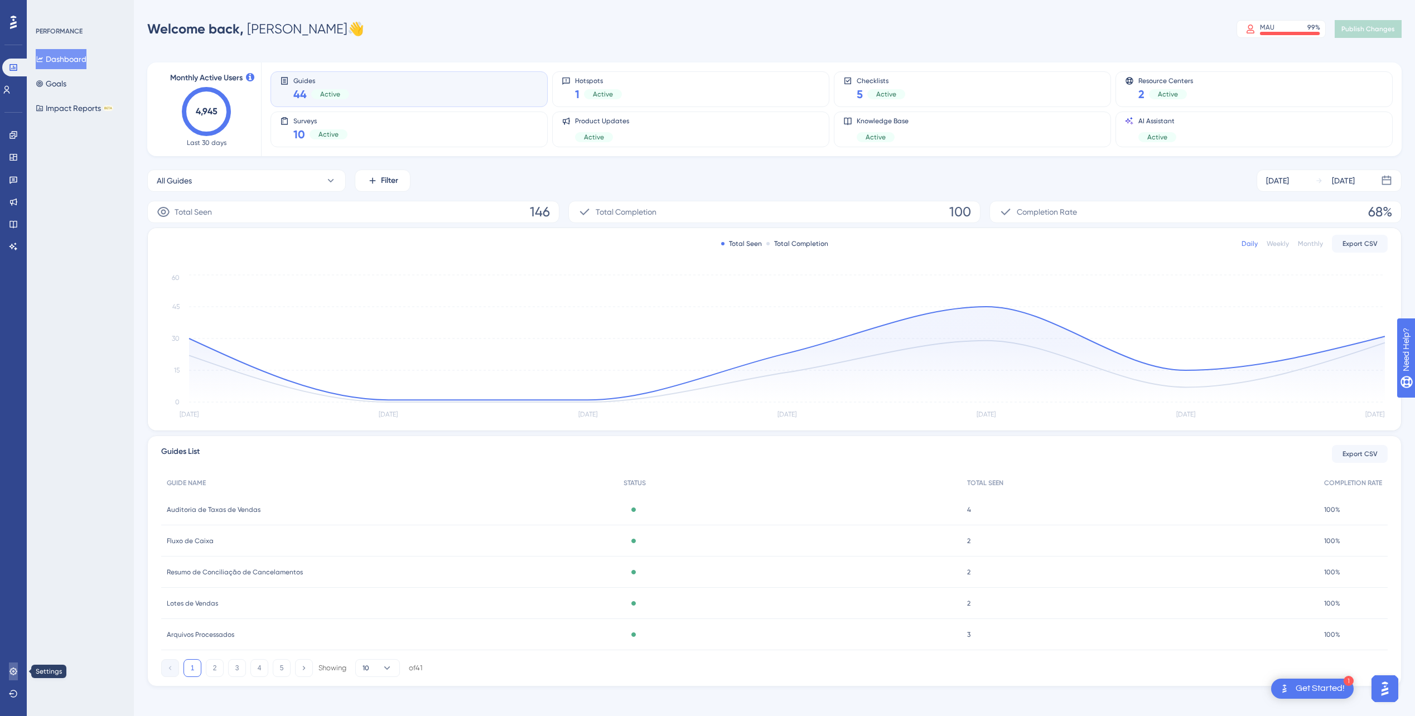
click at [9, 676] on link at bounding box center [13, 672] width 9 height 18
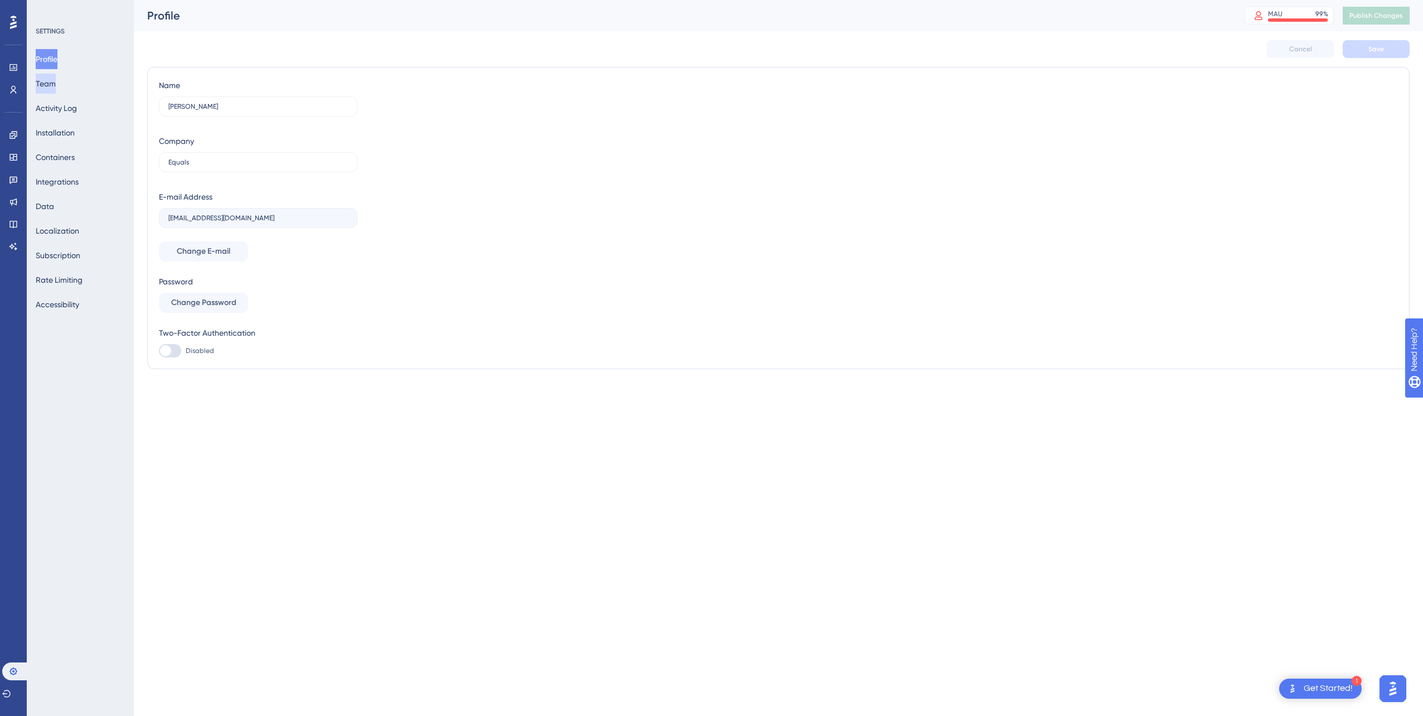
click at [56, 76] on button "Team" at bounding box center [46, 84] width 20 height 20
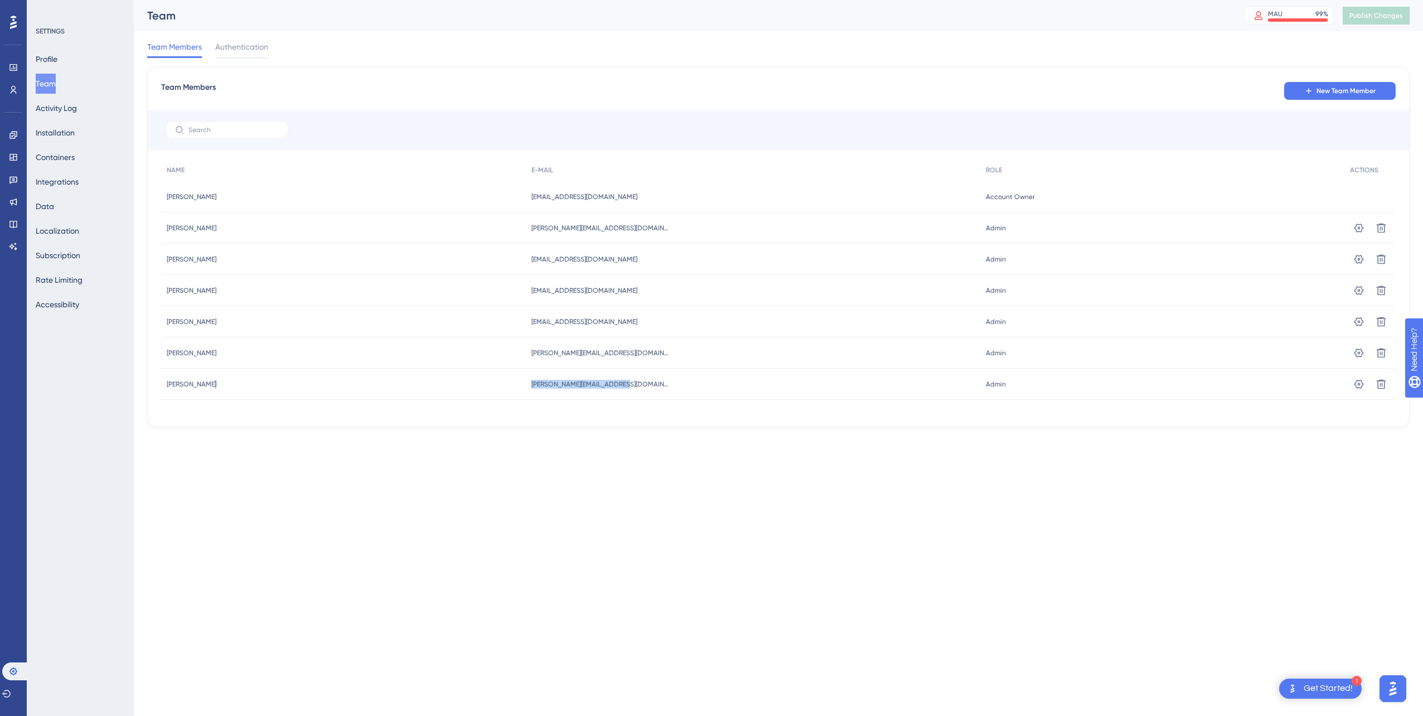
drag, startPoint x: 674, startPoint y: 389, endPoint x: 499, endPoint y: 400, distance: 175.5
click at [499, 400] on div "NAME E-MAIL ROLE ACTIONS [PERSON_NAME] [PERSON_NAME] [EMAIL_ADDRESS][DOMAIN_NAM…" at bounding box center [778, 286] width 1235 height 254
click at [458, 450] on div "Performance Users Engagement Widgets Feedback Product Updates Knowledge Base AI…" at bounding box center [711, 231] width 1423 height 463
click at [54, 157] on button "Containers" at bounding box center [55, 157] width 39 height 20
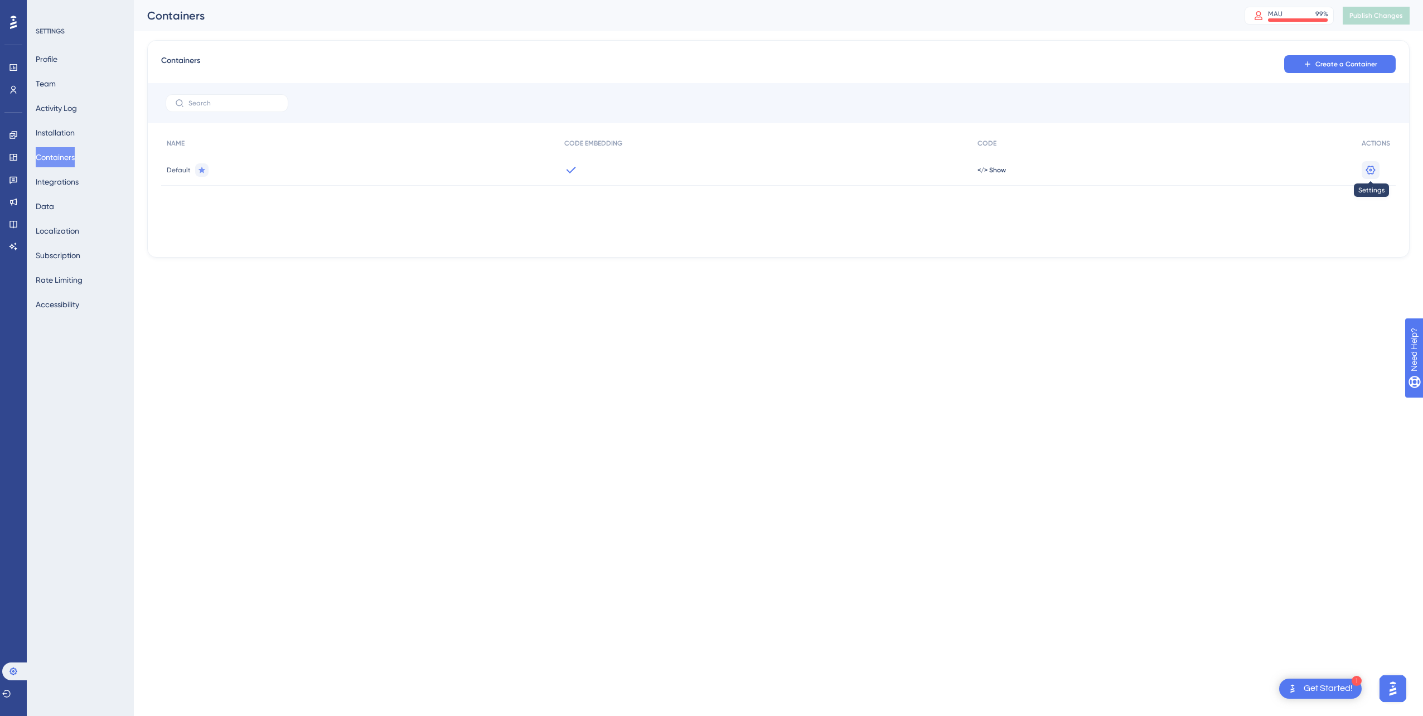
click at [987, 174] on icon at bounding box center [1370, 169] width 9 height 9
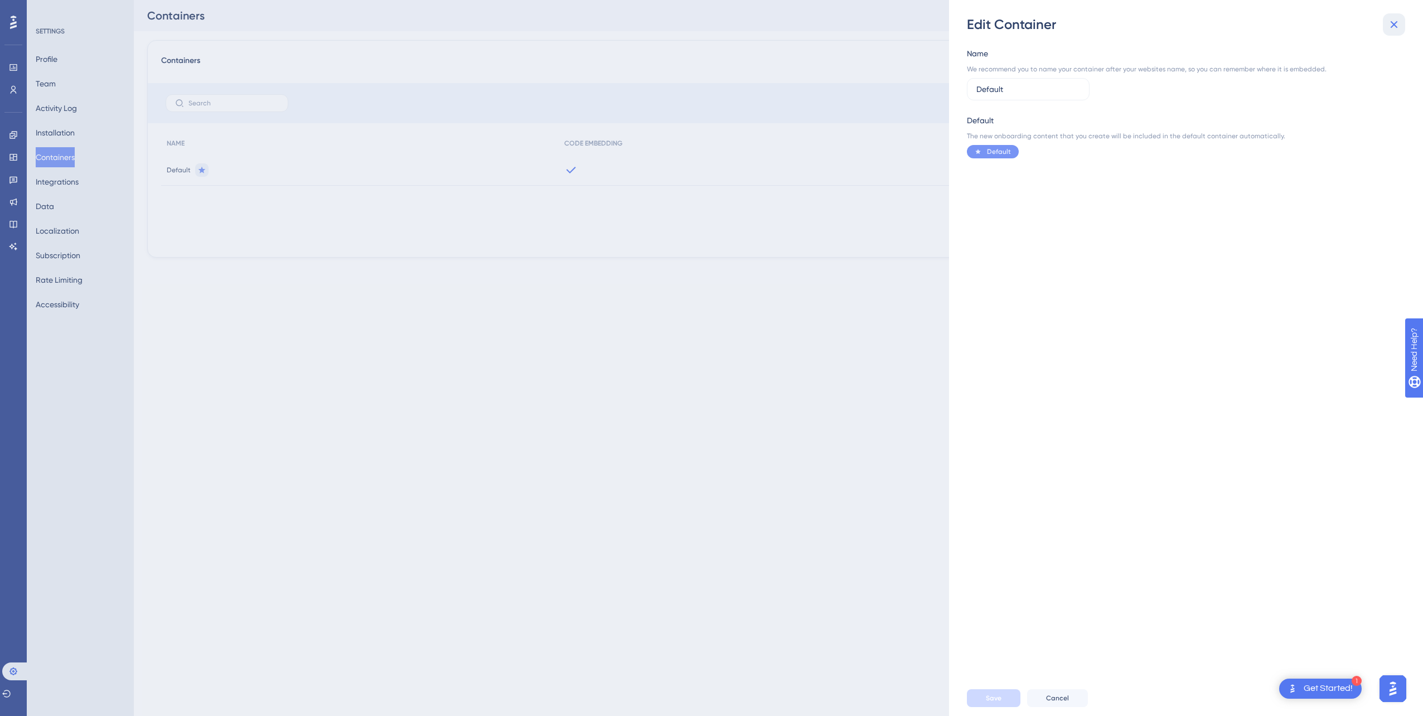
click at [987, 25] on icon at bounding box center [1394, 24] width 13 height 13
